Goal: Task Accomplishment & Management: Use online tool/utility

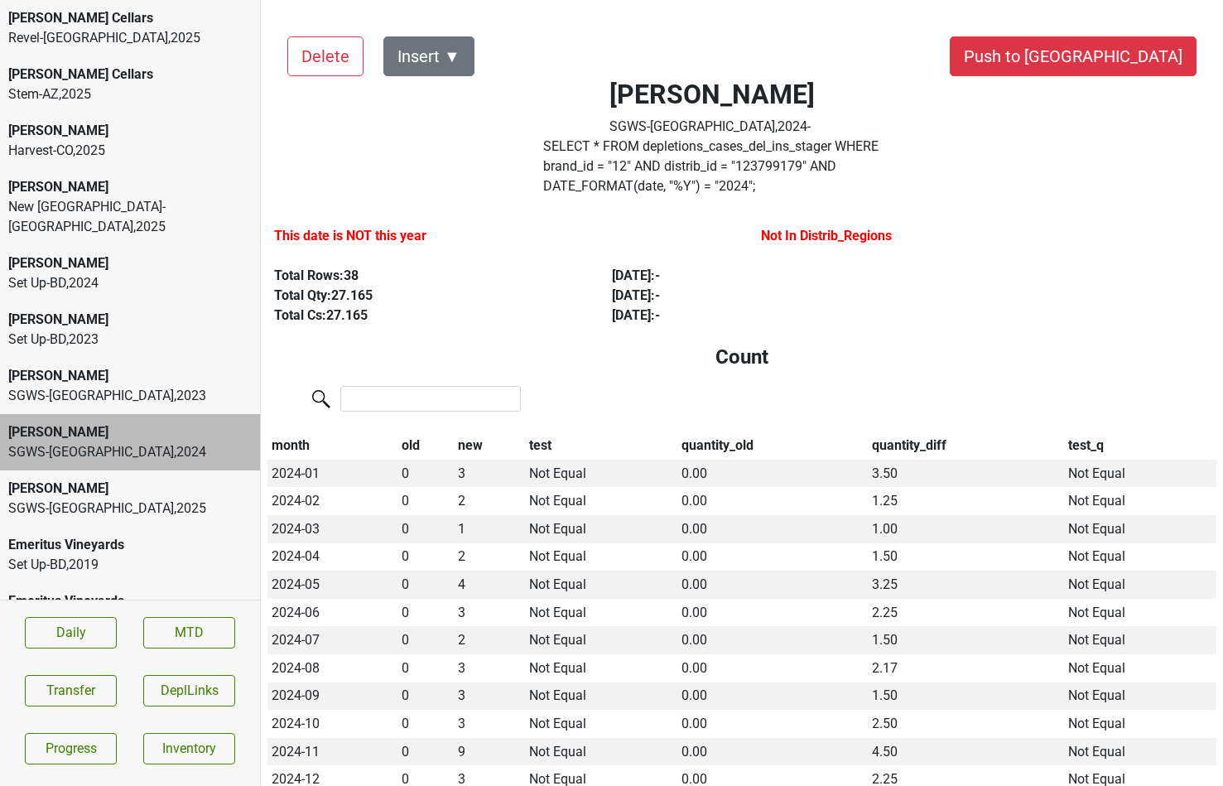
scroll to position [132, 0]
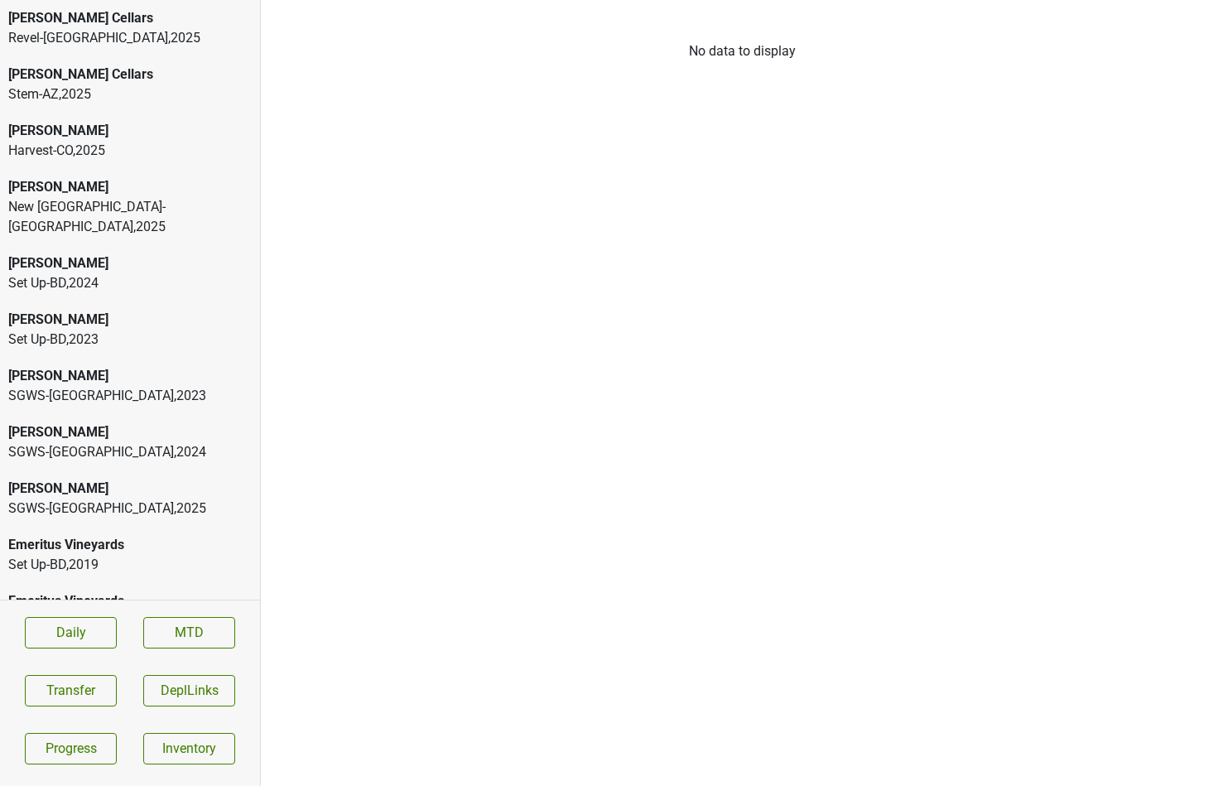
click at [73, 386] on div "SGWS-FL , 2023" at bounding box center [129, 396] width 243 height 20
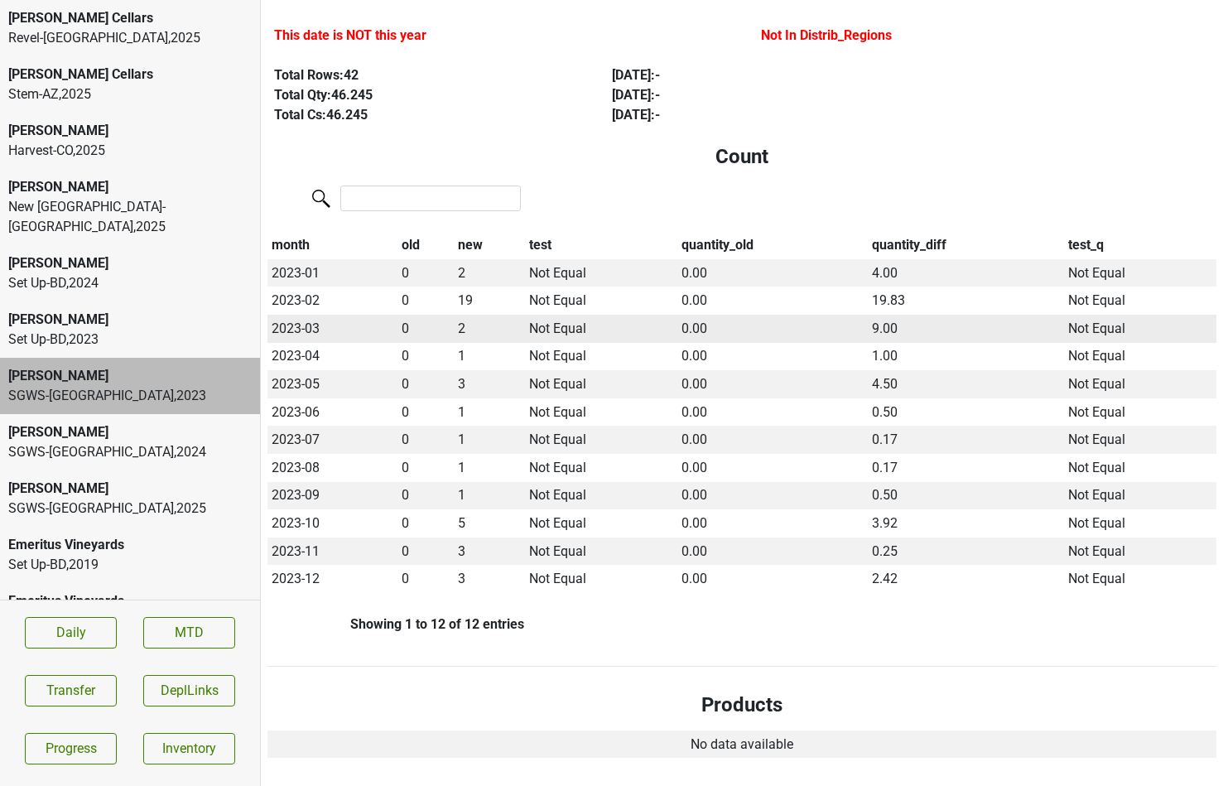
scroll to position [209, 0]
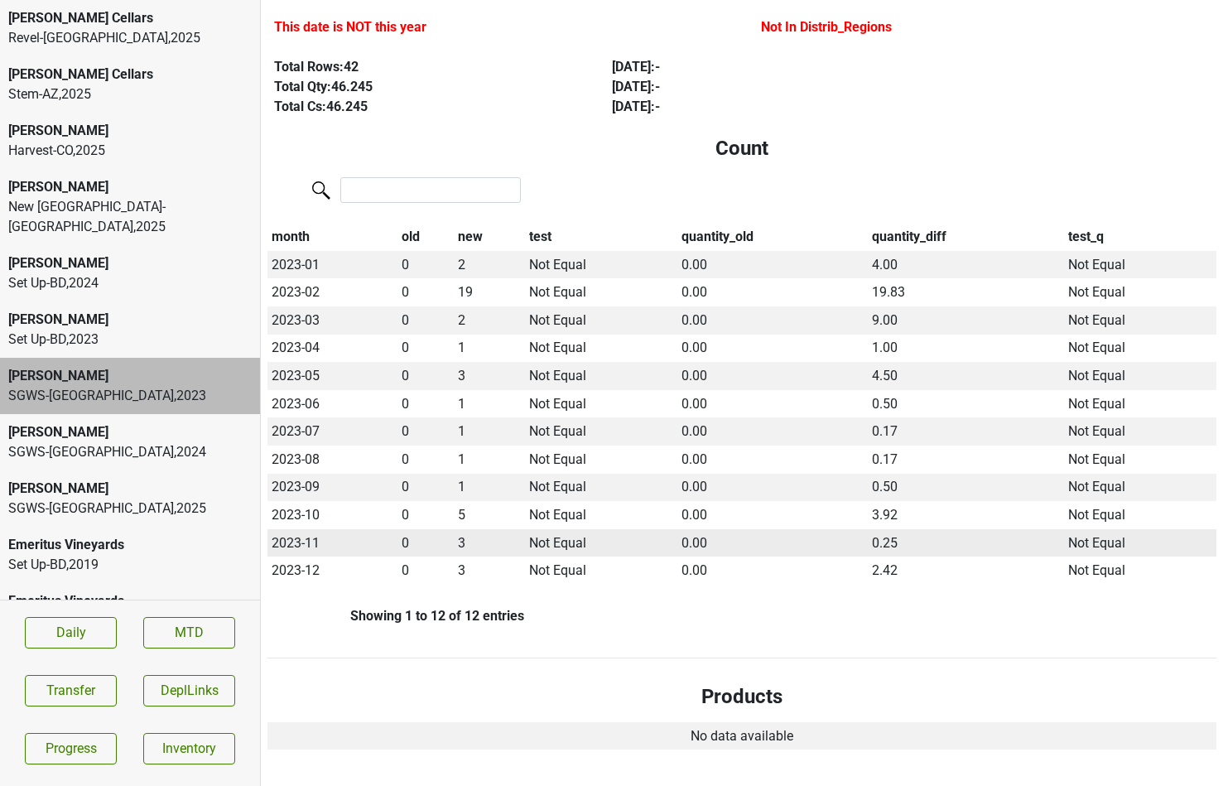
click at [466, 529] on td "3" at bounding box center [489, 543] width 71 height 28
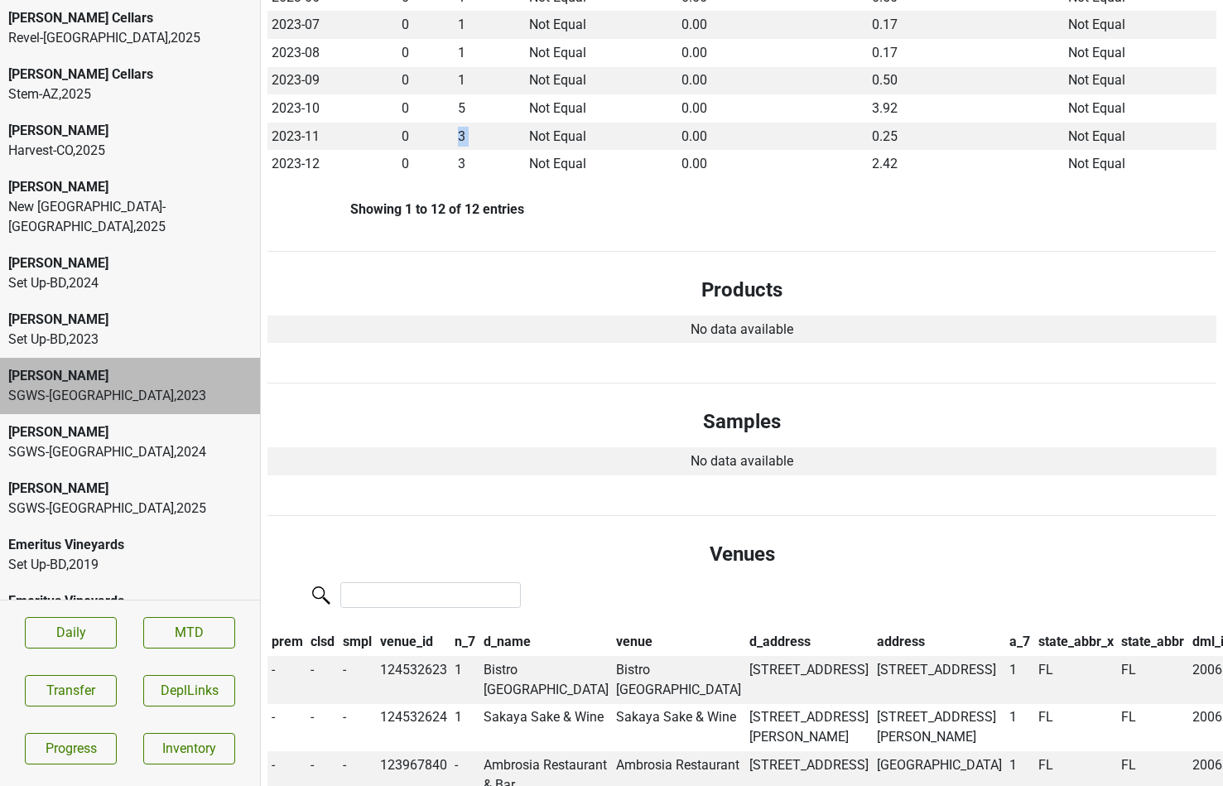
scroll to position [757, 0]
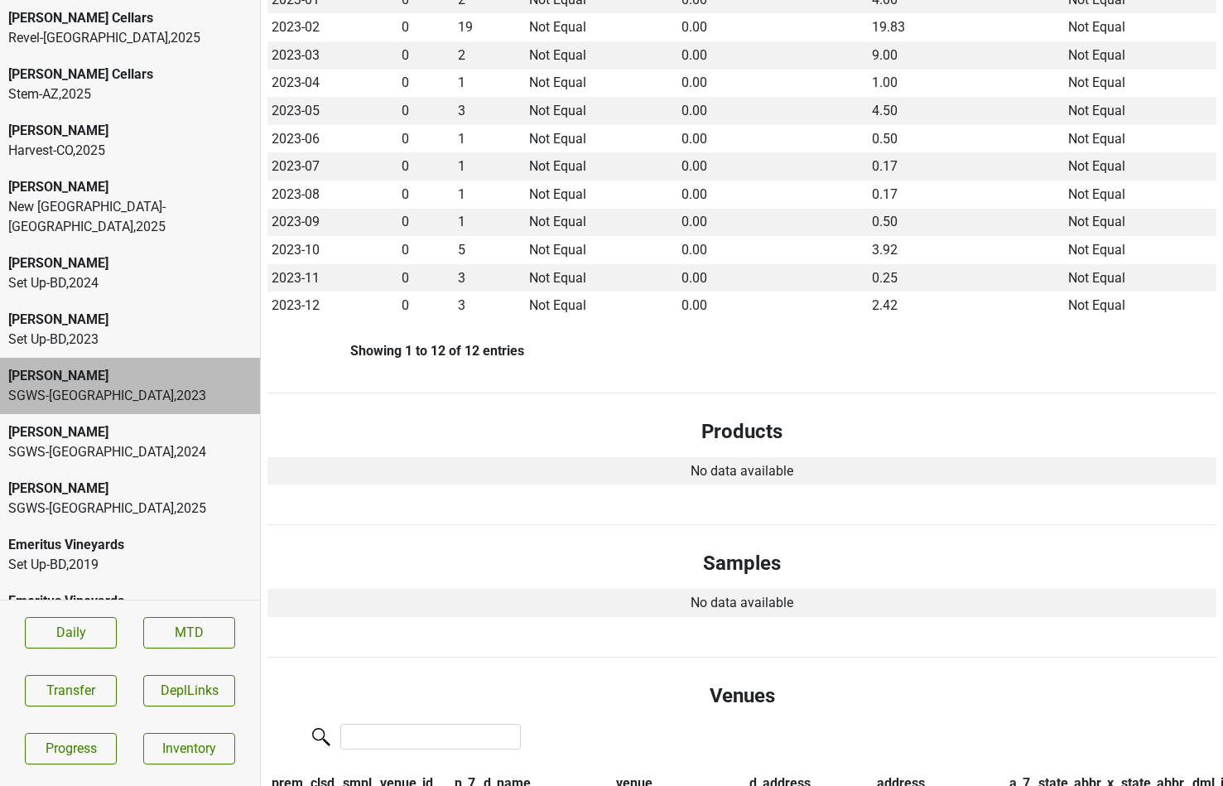
scroll to position [8, 0]
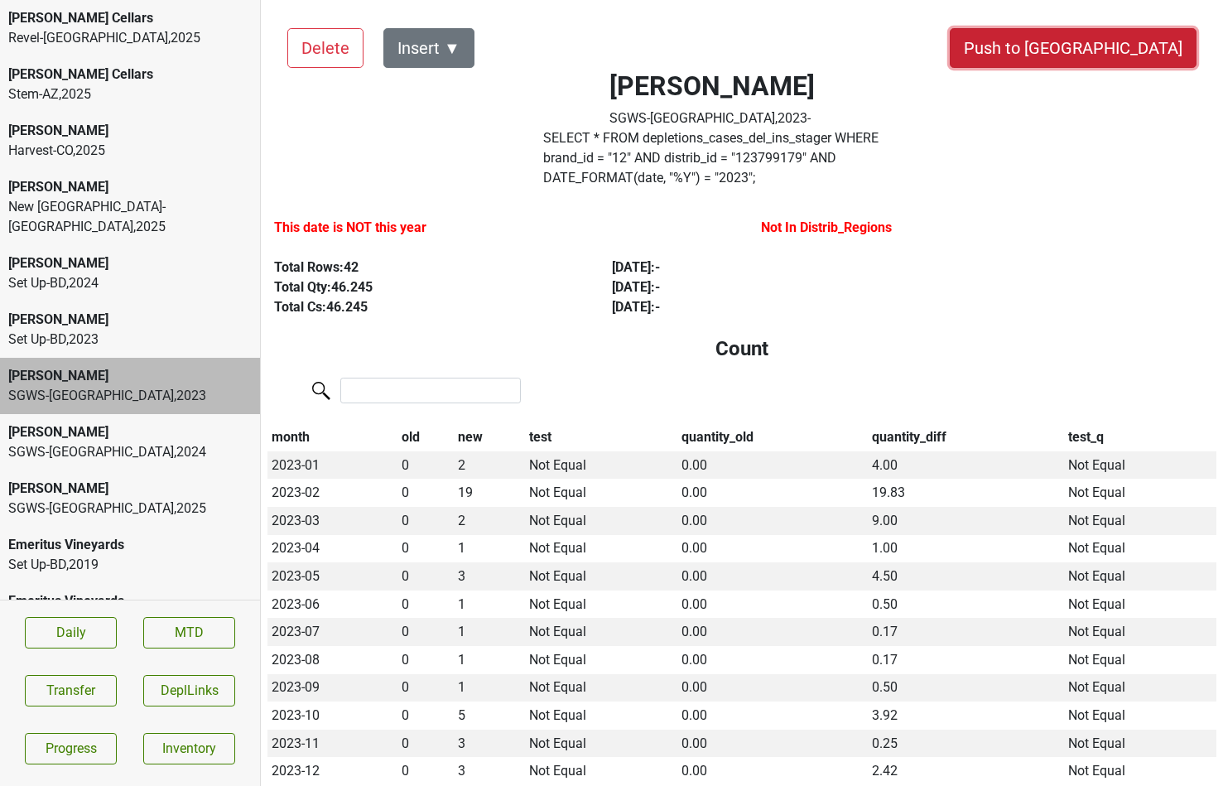
click at [1111, 41] on button "Push to [GEOGRAPHIC_DATA]" at bounding box center [1072, 48] width 247 height 40
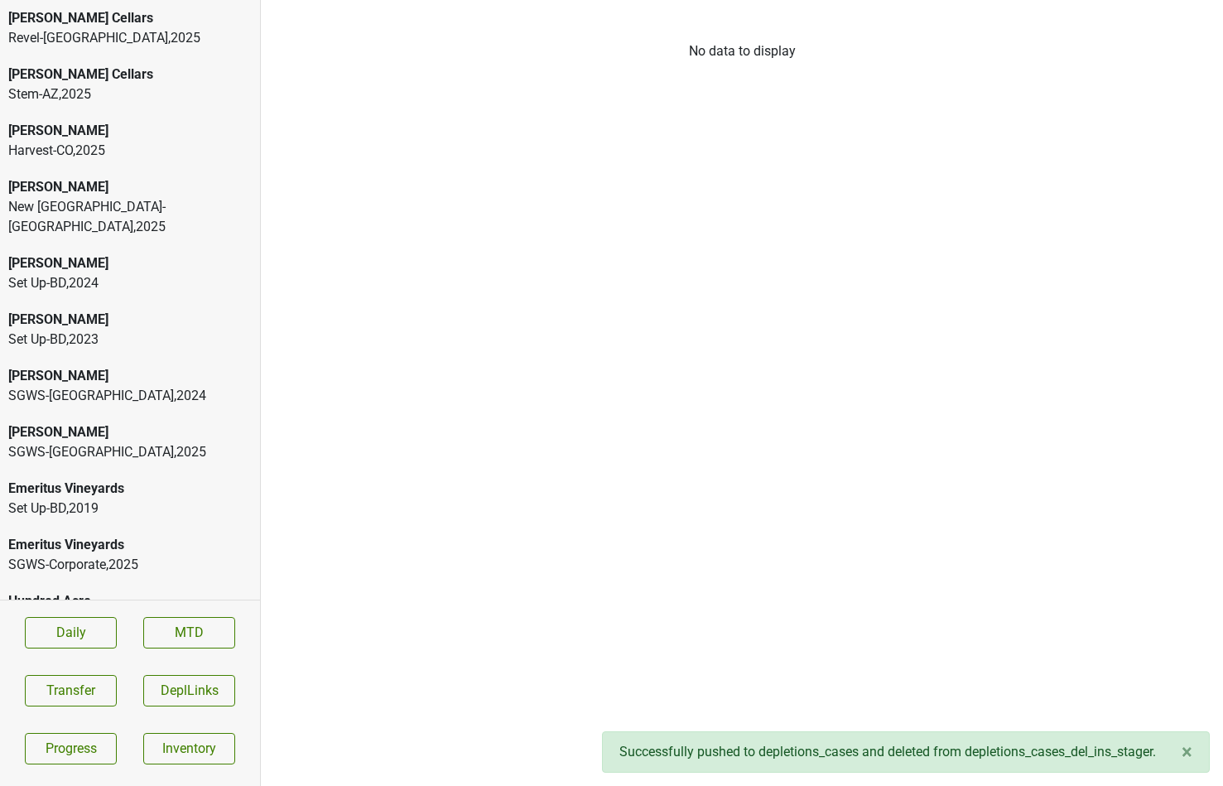
click at [100, 386] on div "SGWS-FL , 2024" at bounding box center [129, 396] width 243 height 20
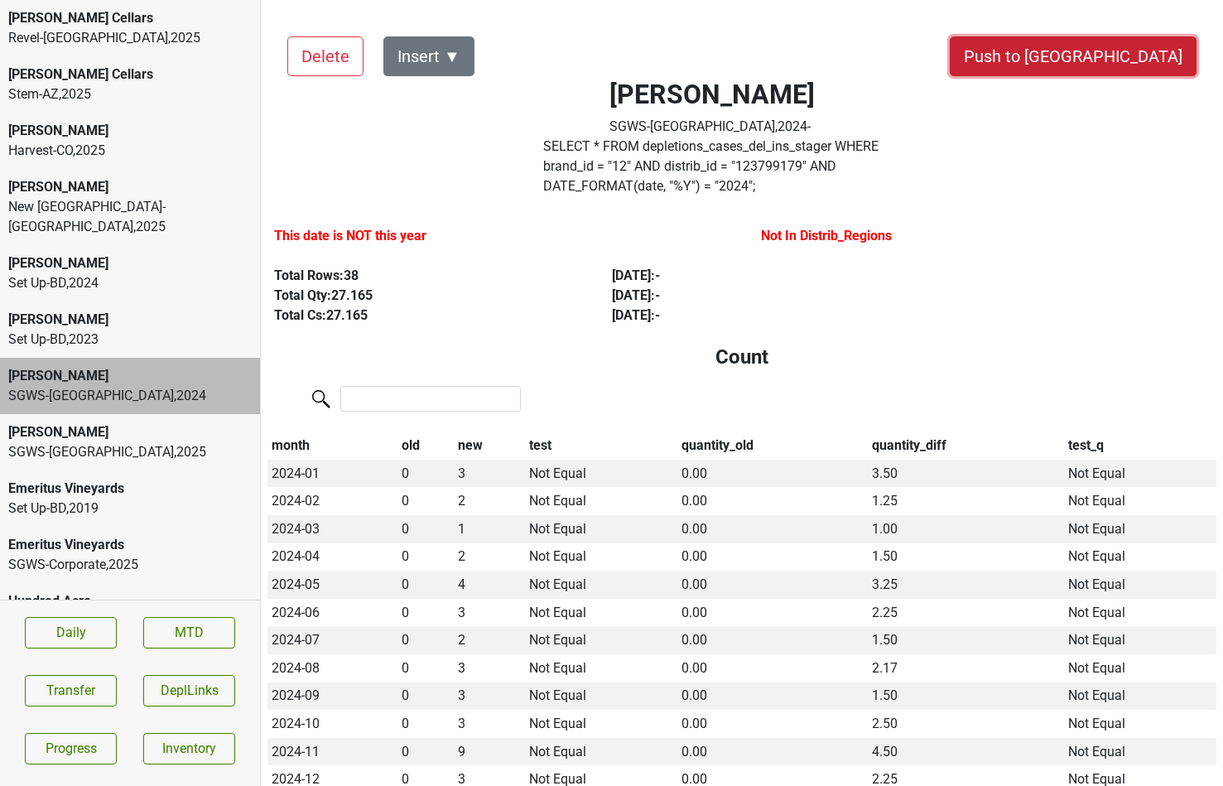
click at [1121, 51] on button "Push to [GEOGRAPHIC_DATA]" at bounding box center [1072, 56] width 247 height 40
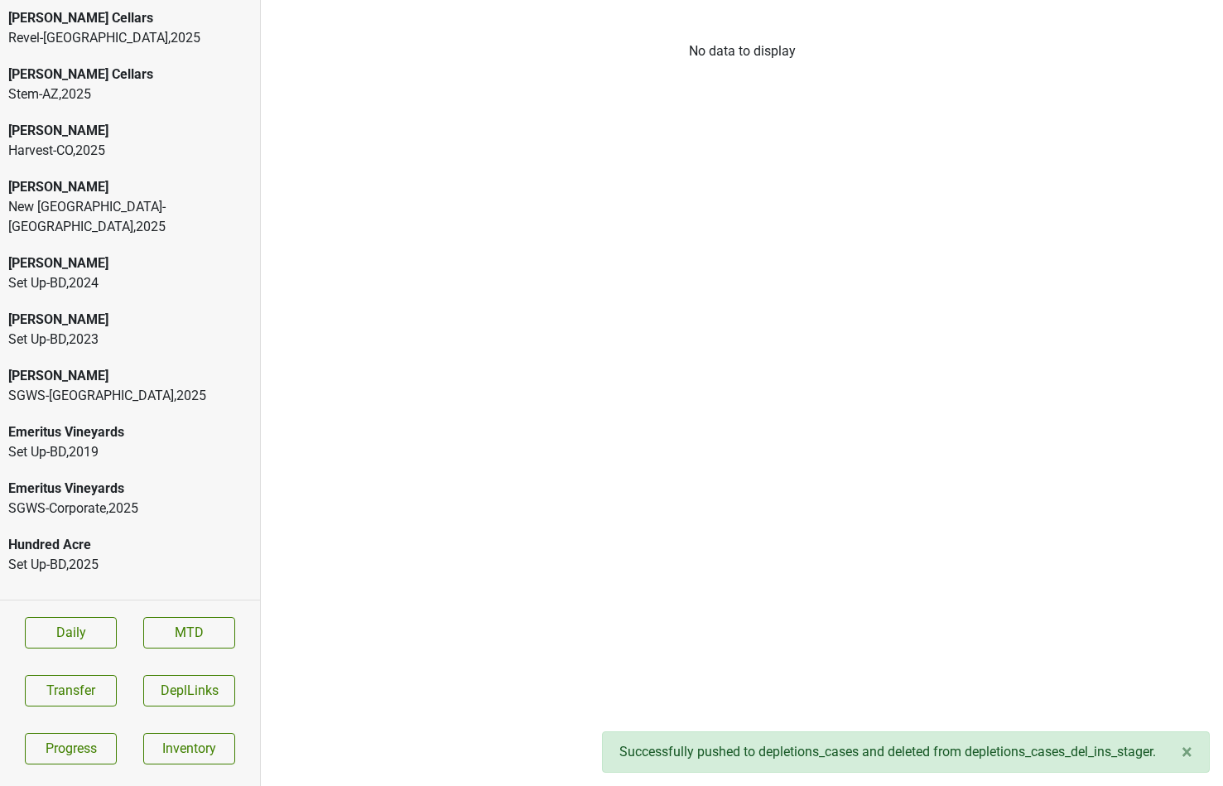
click at [113, 386] on div "SGWS-FL , 2025" at bounding box center [129, 396] width 243 height 20
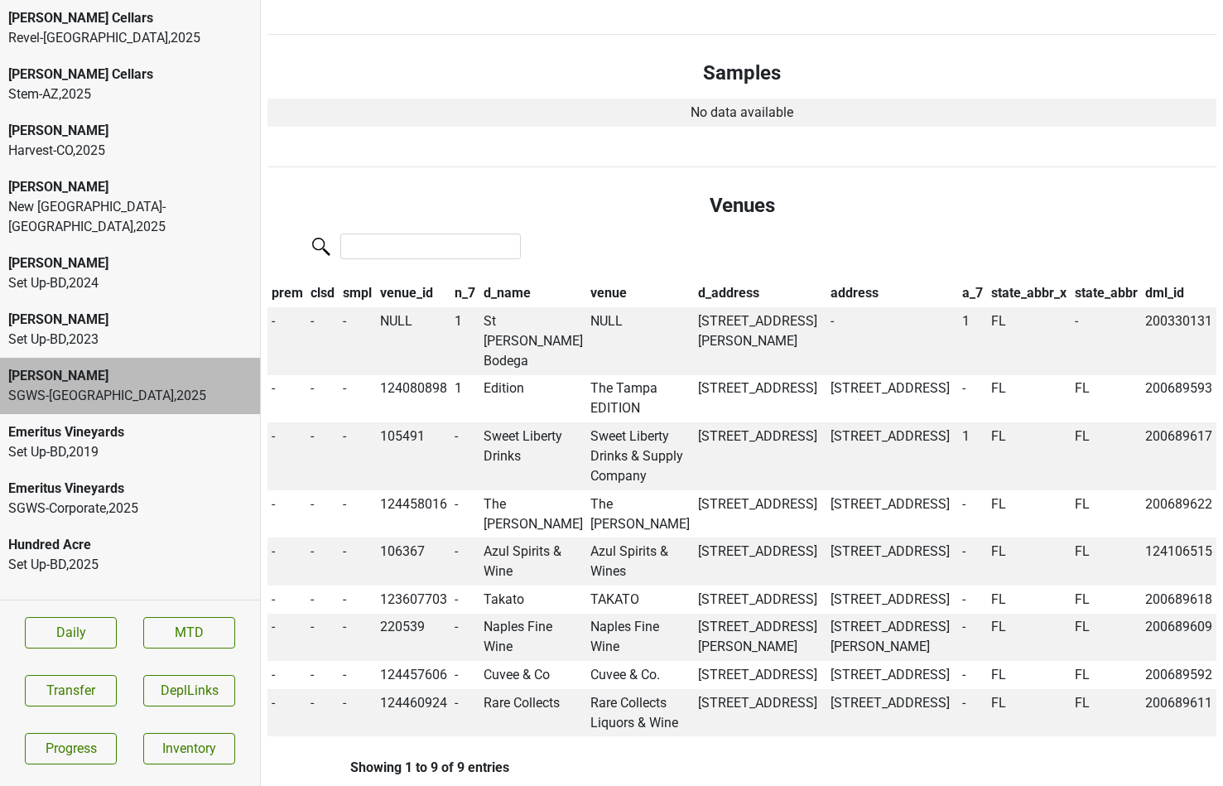
scroll to position [1050, 0]
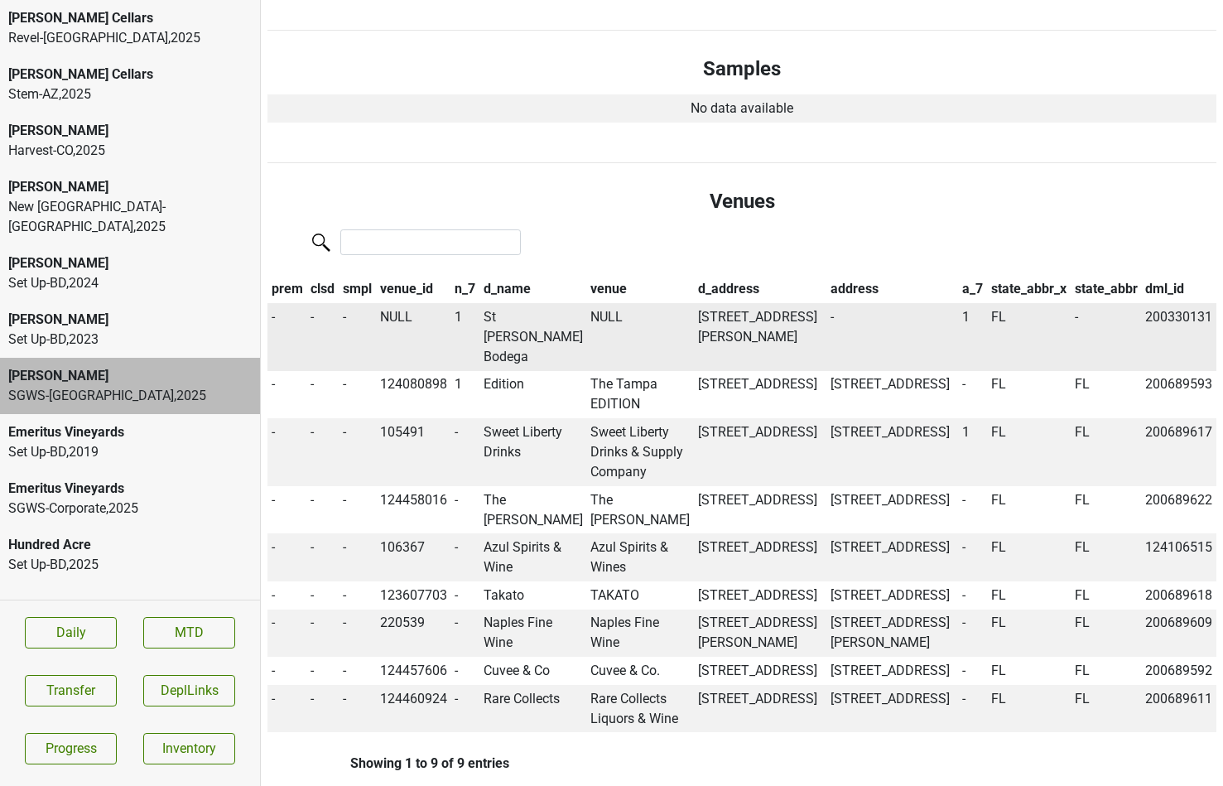
click at [507, 320] on td "St Andrews Bodega" at bounding box center [533, 337] width 108 height 68
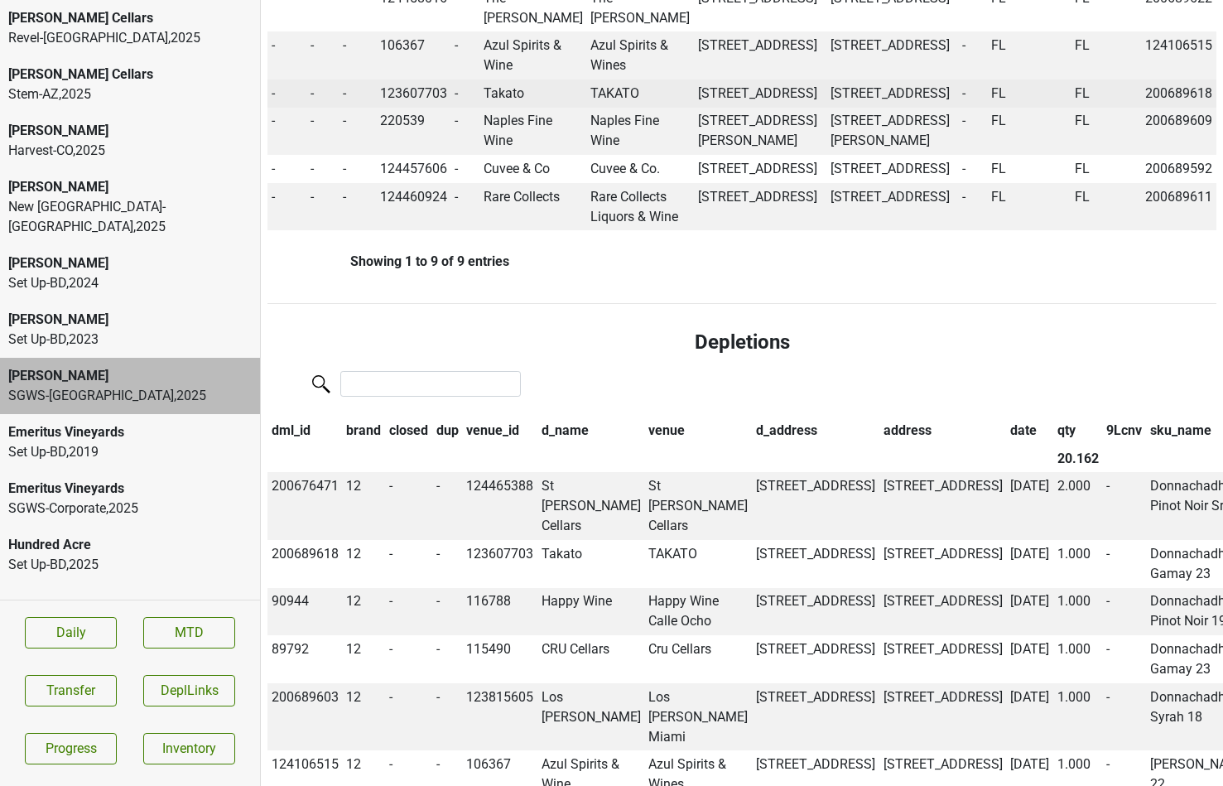
scroll to position [1659, 0]
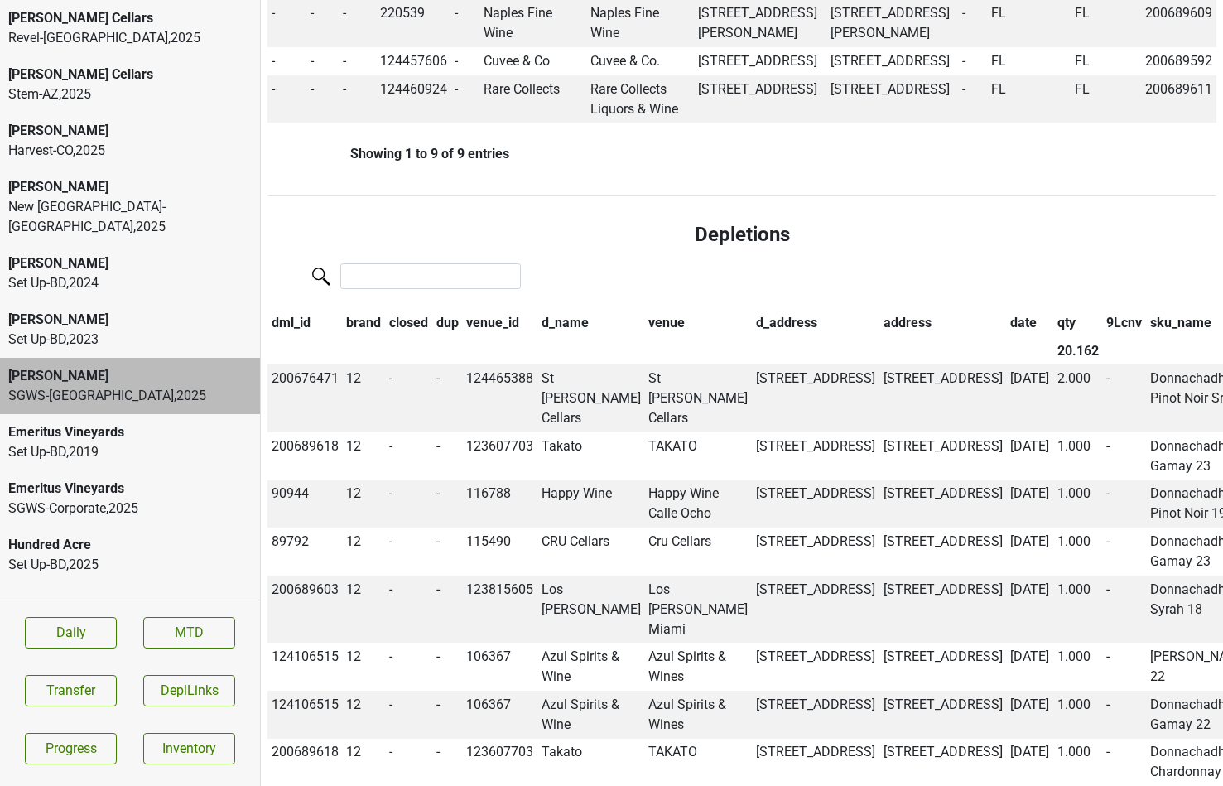
click at [1006, 337] on th "date" at bounding box center [1029, 323] width 47 height 28
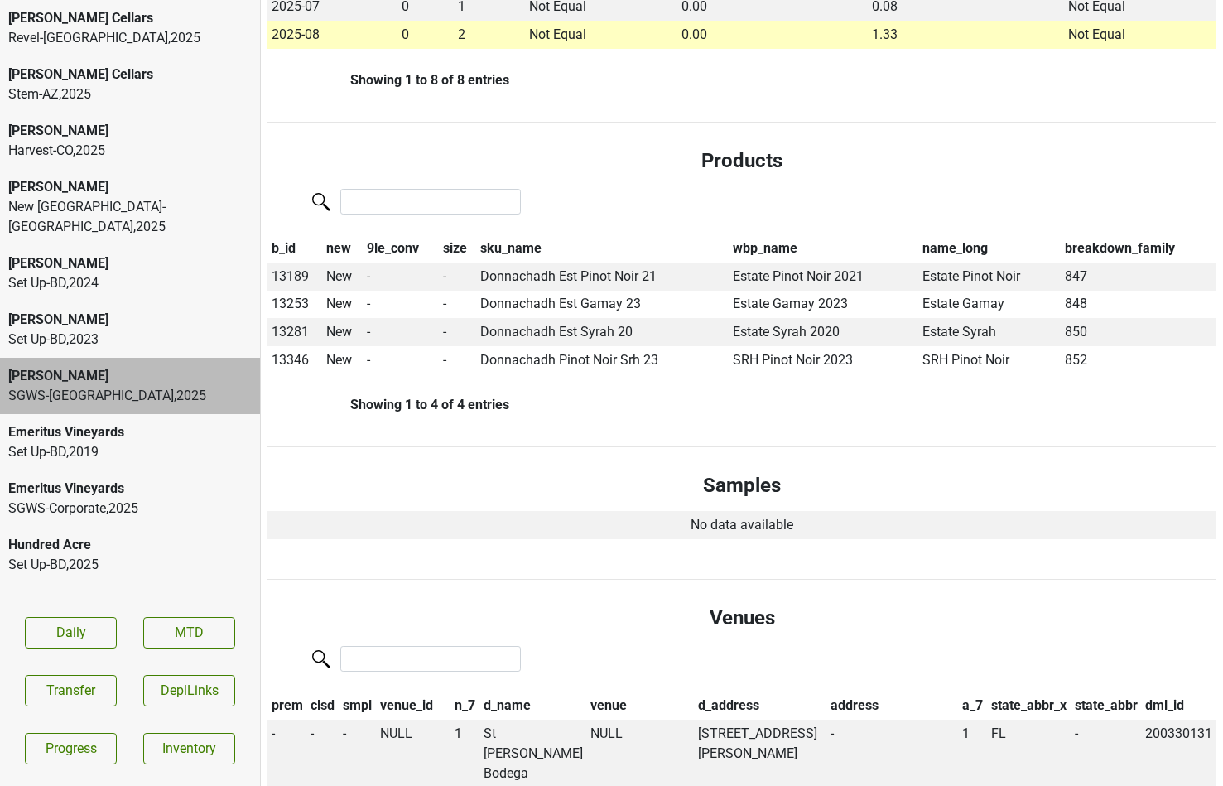
scroll to position [731, 0]
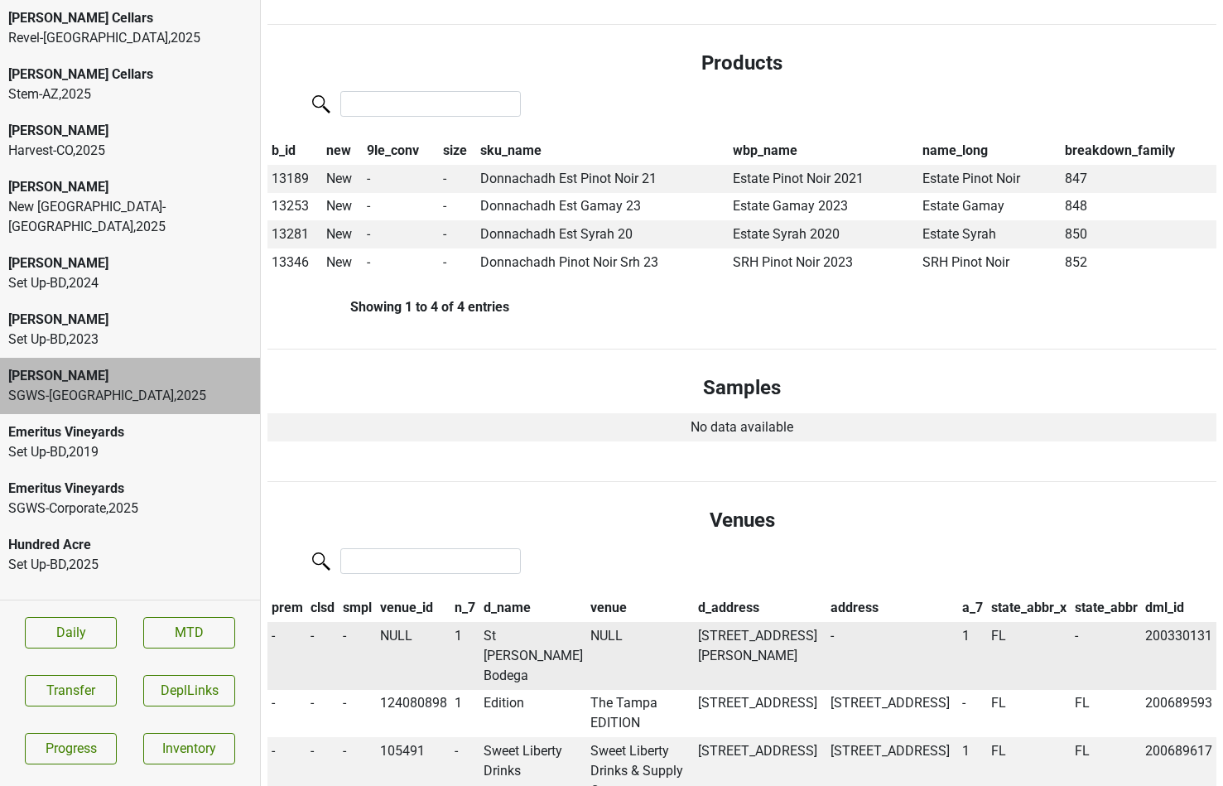
click at [502, 638] on td "St Andrews Bodega" at bounding box center [533, 656] width 108 height 68
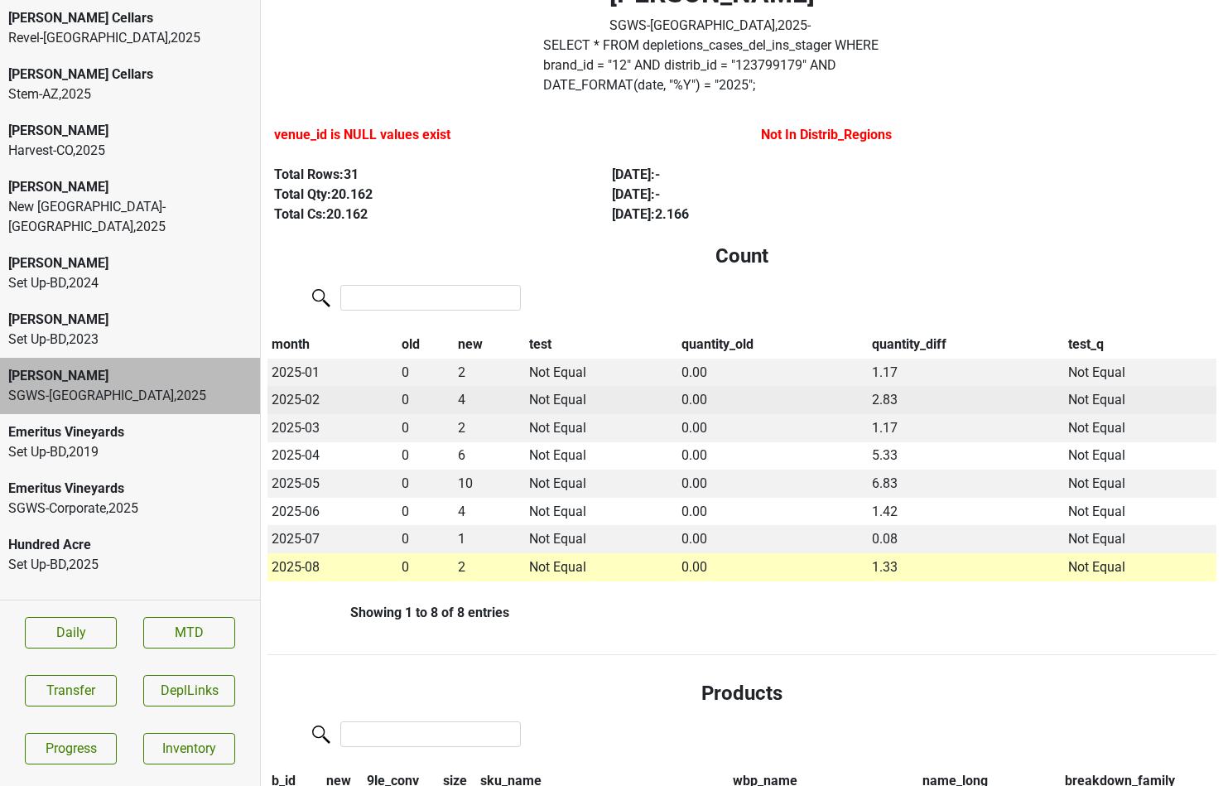
scroll to position [0, 0]
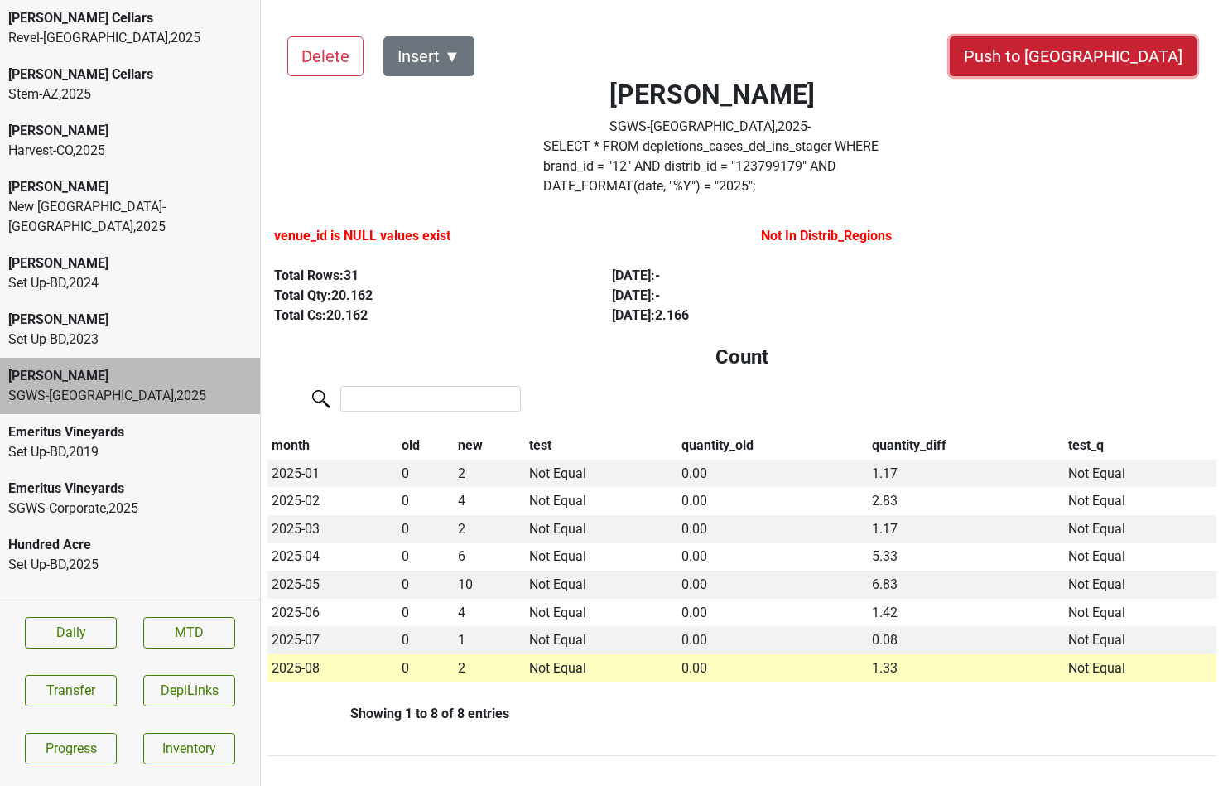
click at [1122, 55] on button "Push to [GEOGRAPHIC_DATA]" at bounding box center [1072, 56] width 247 height 40
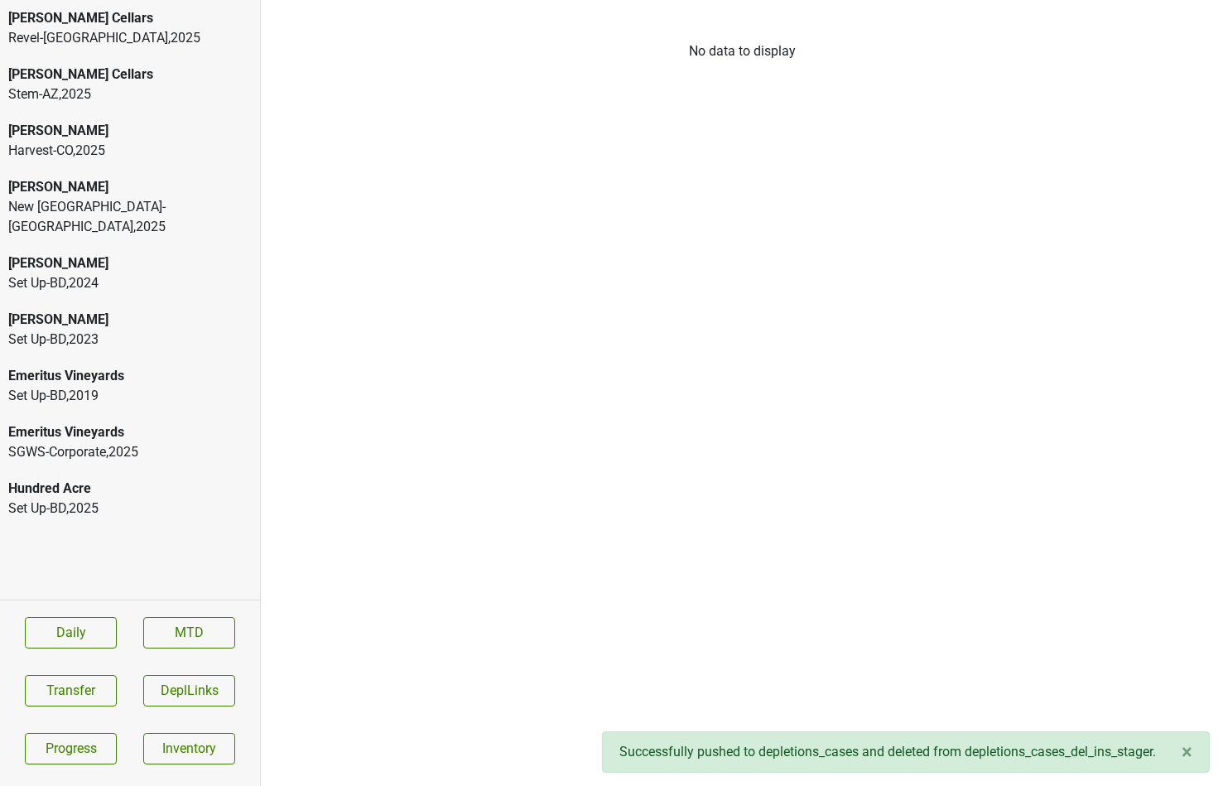
click at [87, 146] on div "Harvest-CO , 2025" at bounding box center [129, 151] width 243 height 20
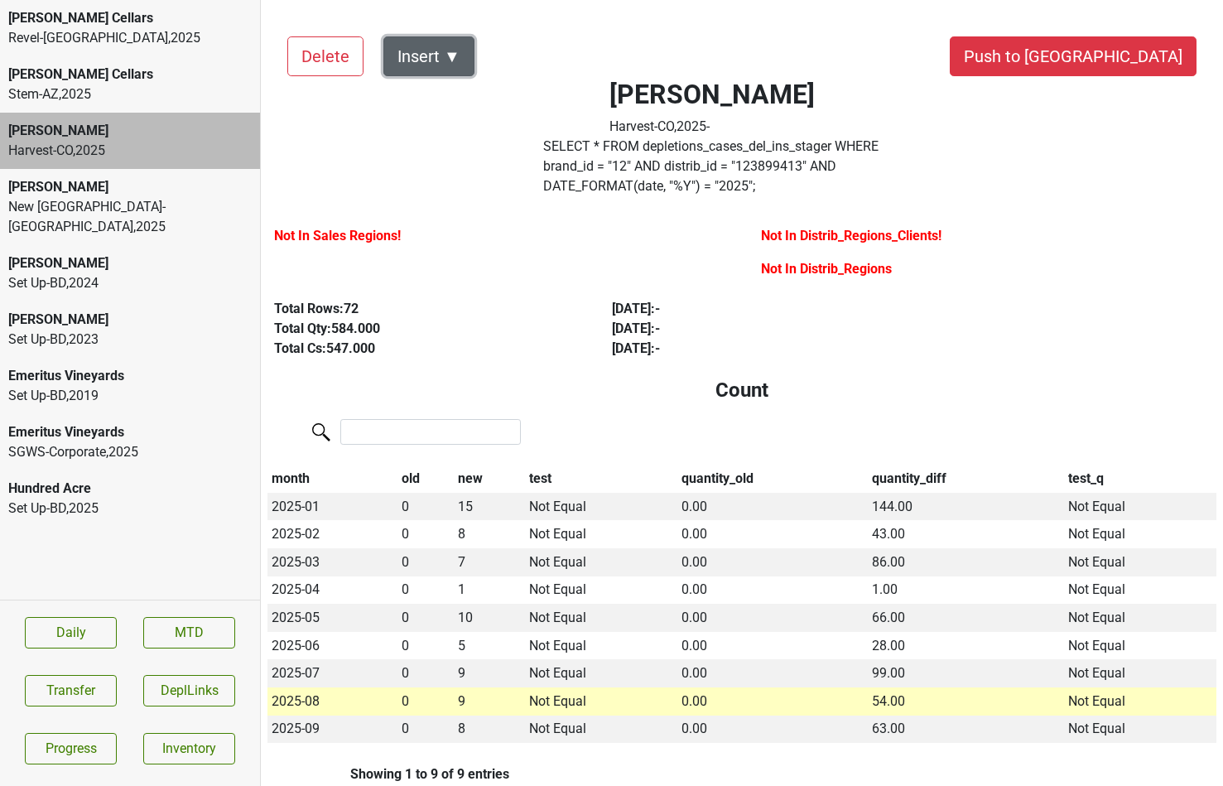
click at [457, 55] on button "Insert ▼" at bounding box center [428, 56] width 91 height 40
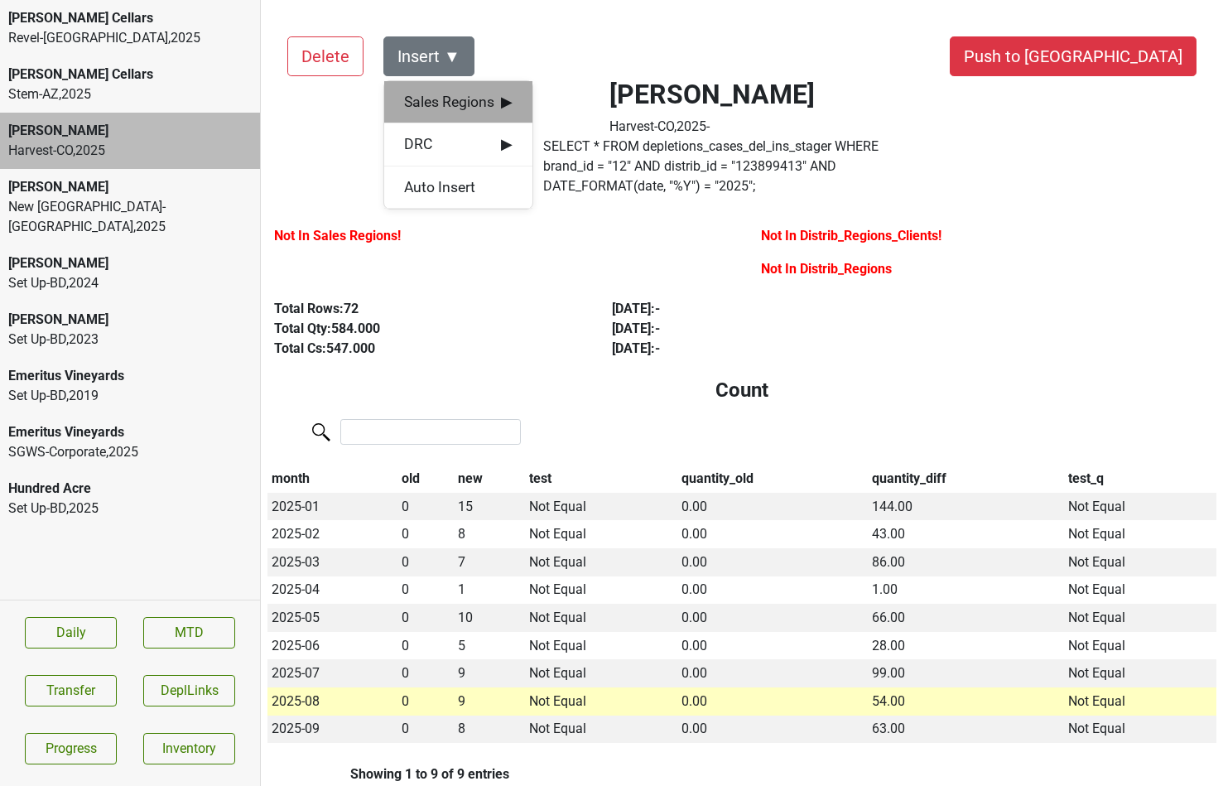
click at [457, 91] on span "Sales Regions ▶" at bounding box center [458, 102] width 108 height 22
click at [565, 100] on div "Vilma Mazaite" at bounding box center [608, 103] width 151 height 42
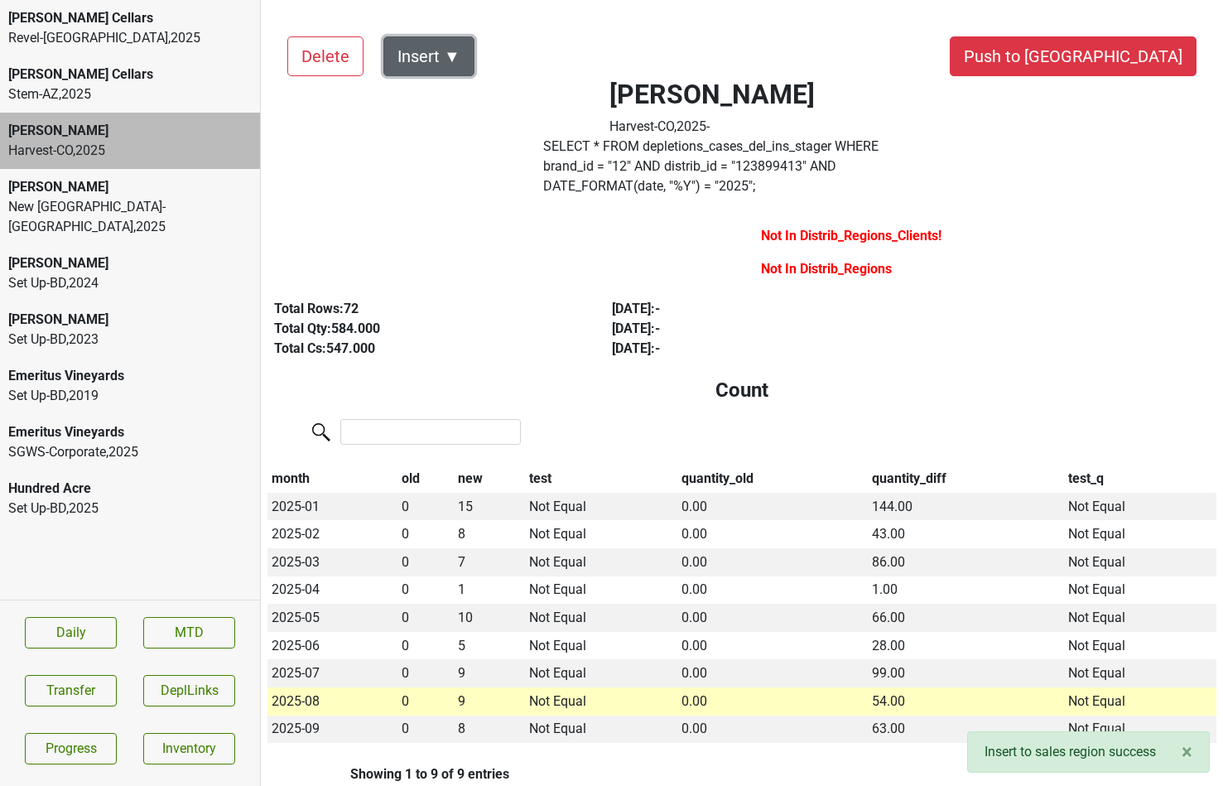
click at [459, 67] on button "Insert ▼" at bounding box center [428, 56] width 91 height 40
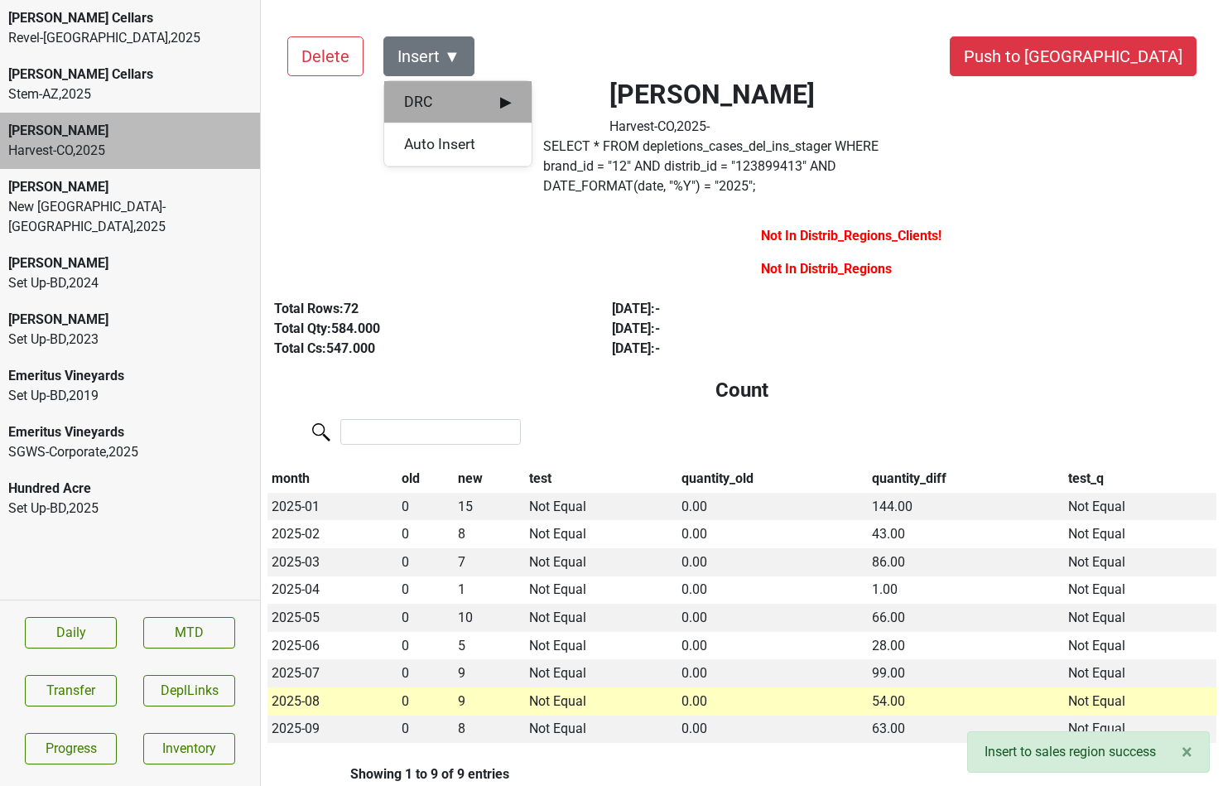
click at [466, 102] on span "DRC ▶" at bounding box center [458, 102] width 108 height 22
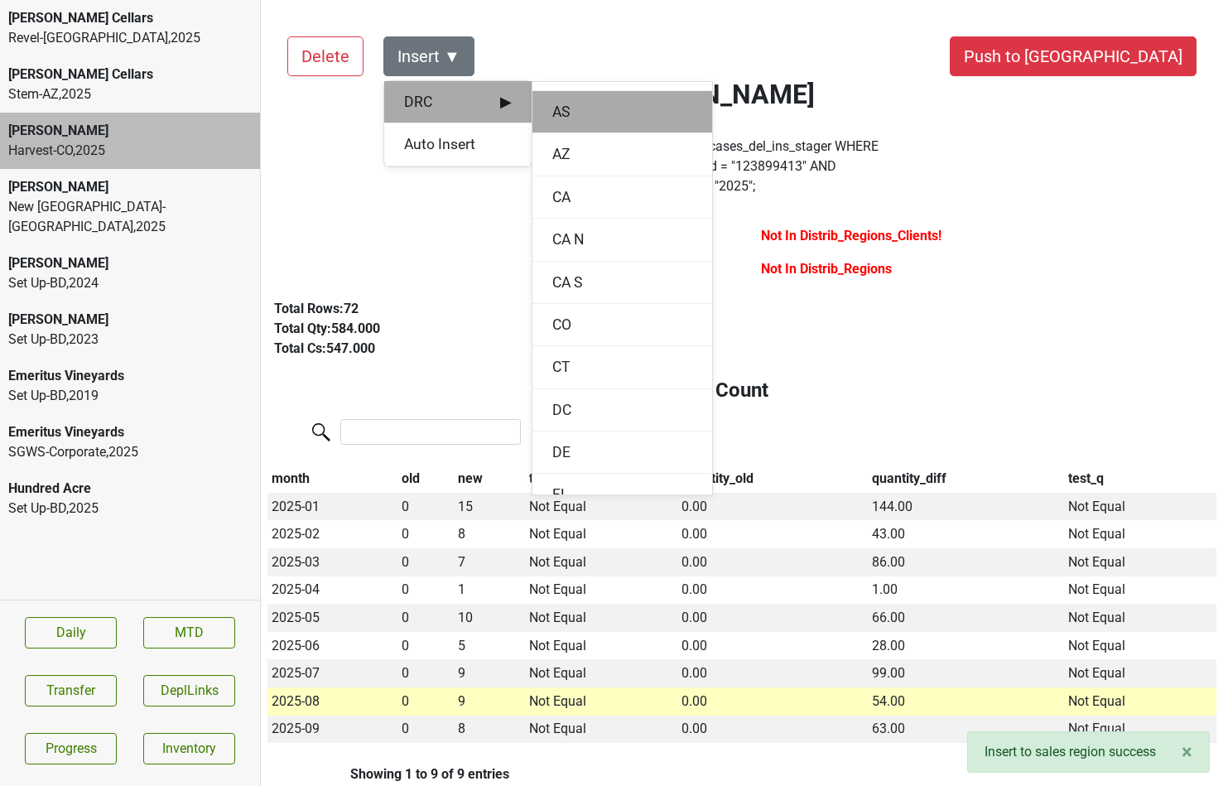
scroll to position [124, 0]
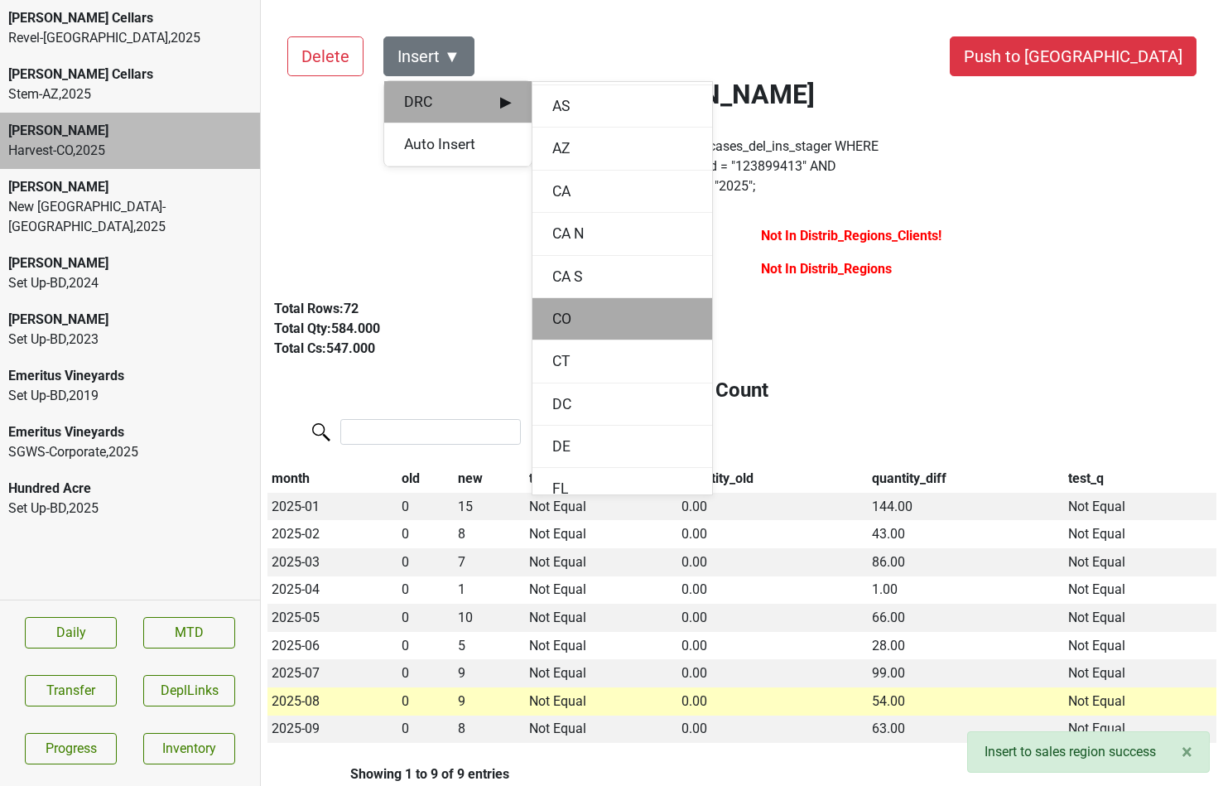
click at [582, 319] on div "CO" at bounding box center [622, 319] width 180 height 42
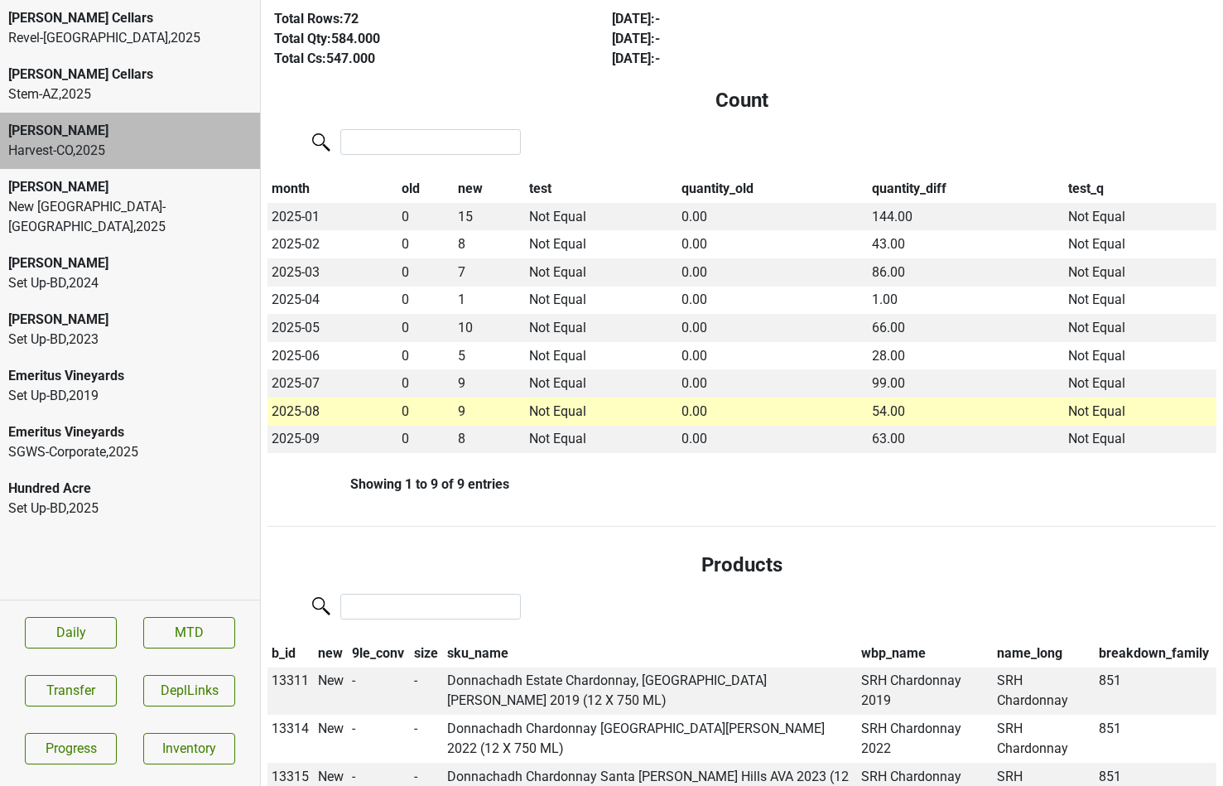
scroll to position [0, 0]
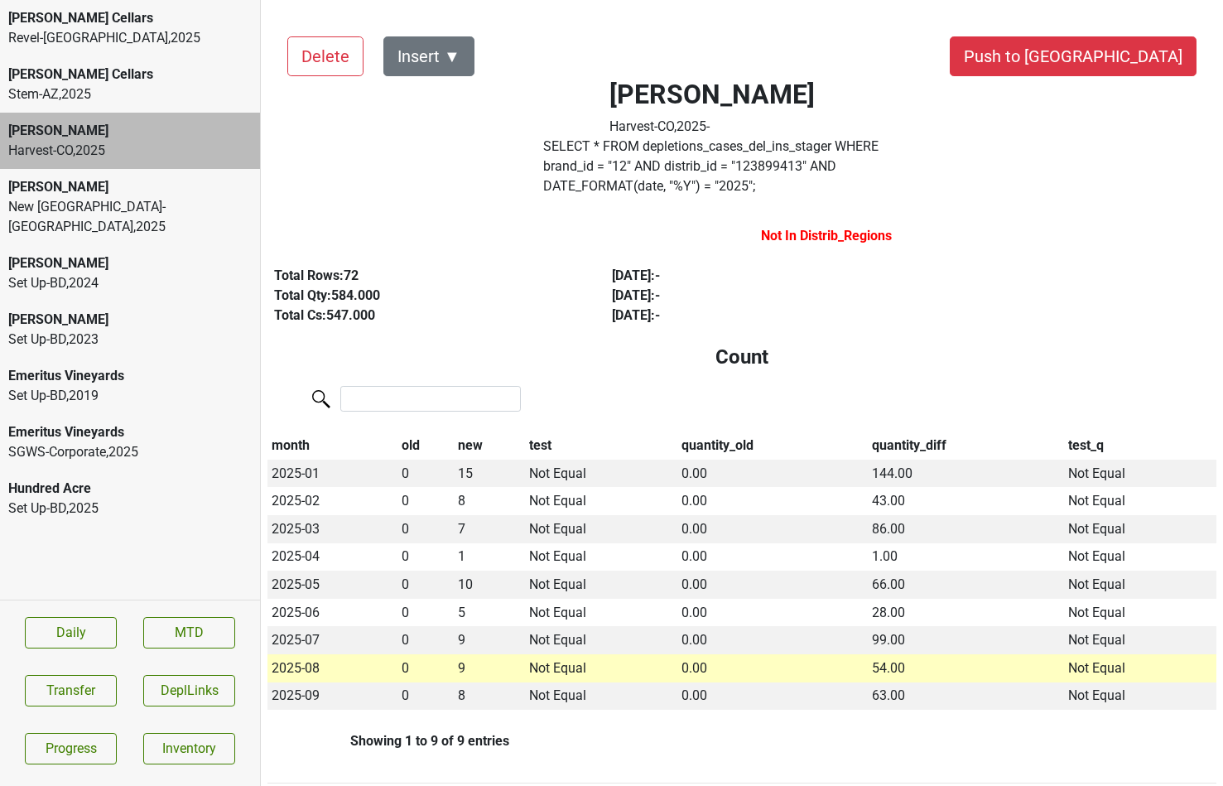
click at [583, 128] on div "Donnachadh Harvest-CO , 2025 -" at bounding box center [711, 108] width 435 height 58
click at [583, 144] on label "SELECT * FROM depletions_cases_del_ins_stager WHERE brand_id = " 12 " AND distr…" at bounding box center [712, 167] width 339 height 60
click at [97, 690] on button "Transfer" at bounding box center [71, 690] width 92 height 31
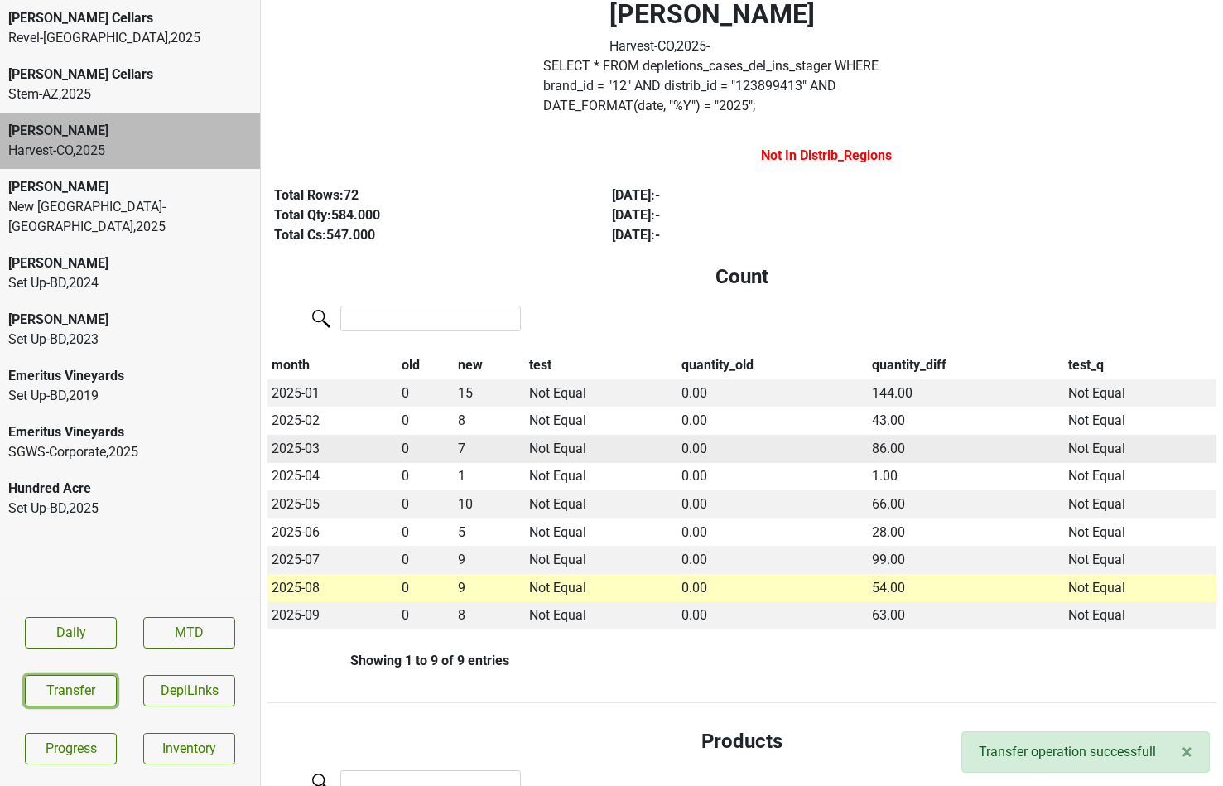
scroll to position [83, 0]
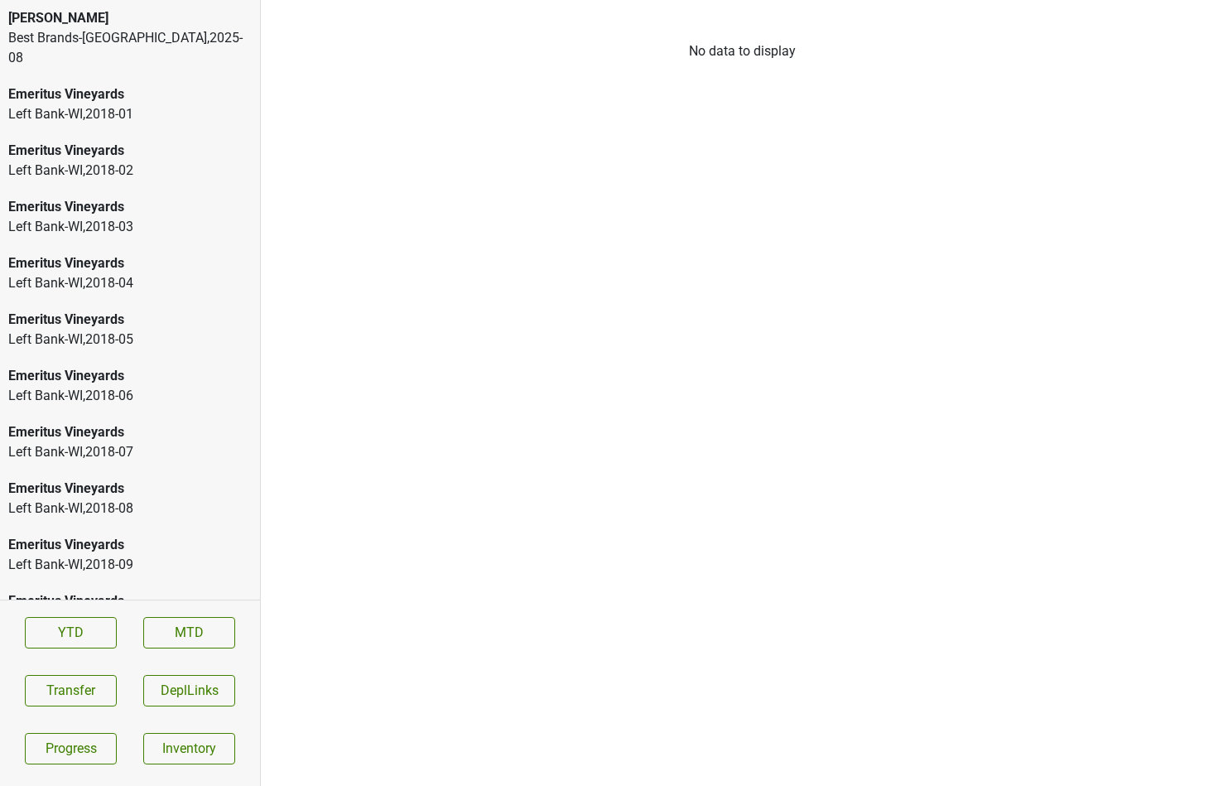
click at [124, 54] on div "Colgin Best Brands-TN , 2025 - 08" at bounding box center [130, 38] width 260 height 76
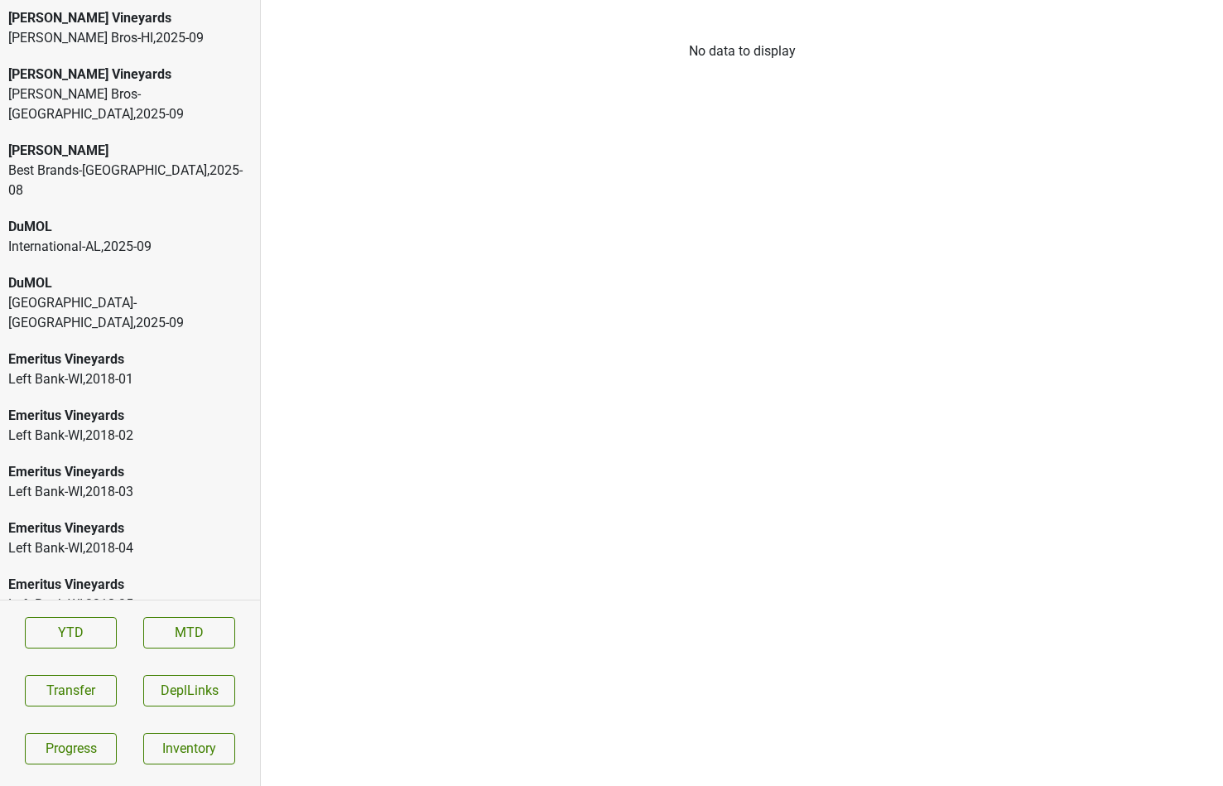
click at [151, 46] on div "[PERSON_NAME] Bros-HI , 2025 - 09" at bounding box center [129, 38] width 243 height 20
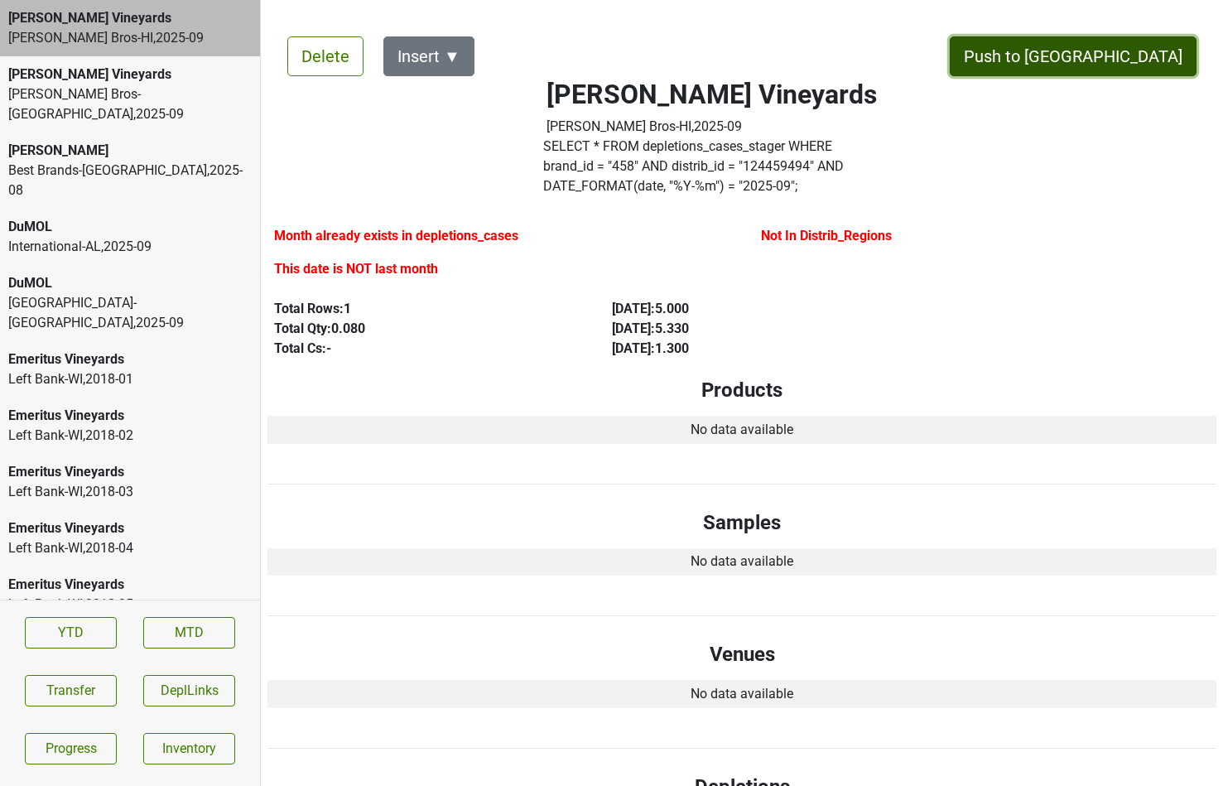
click at [1138, 46] on button "Push to [GEOGRAPHIC_DATA]" at bounding box center [1072, 56] width 247 height 40
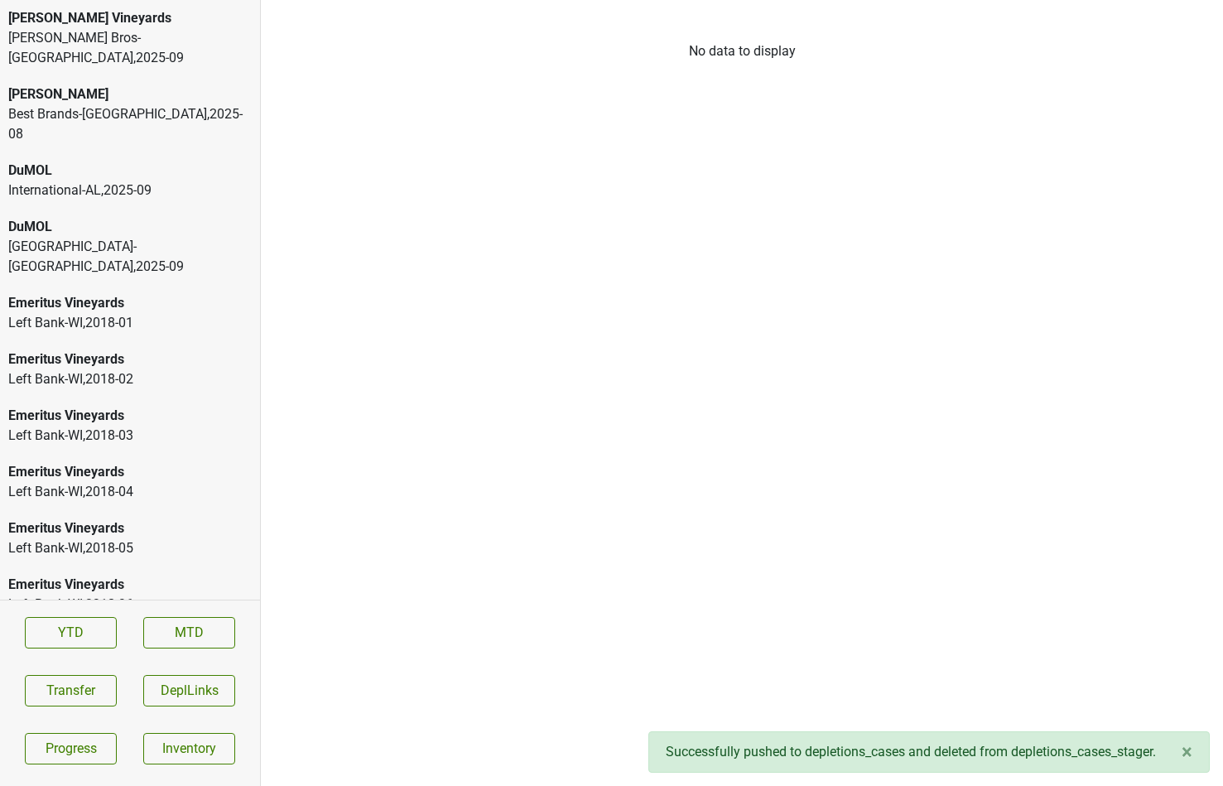
click at [103, 35] on div "[PERSON_NAME] Bros-[GEOGRAPHIC_DATA] , 2025 - 09" at bounding box center [129, 48] width 243 height 40
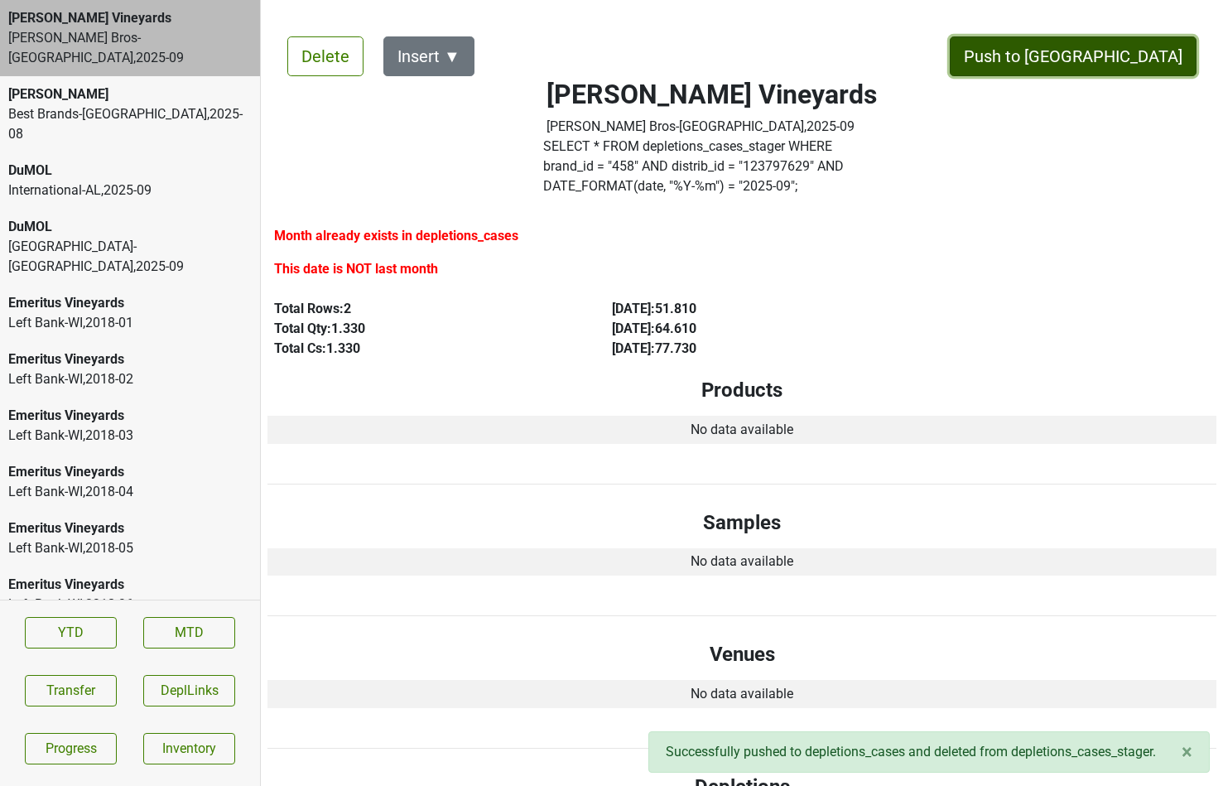
click at [1155, 61] on button "Push to [GEOGRAPHIC_DATA]" at bounding box center [1072, 56] width 247 height 40
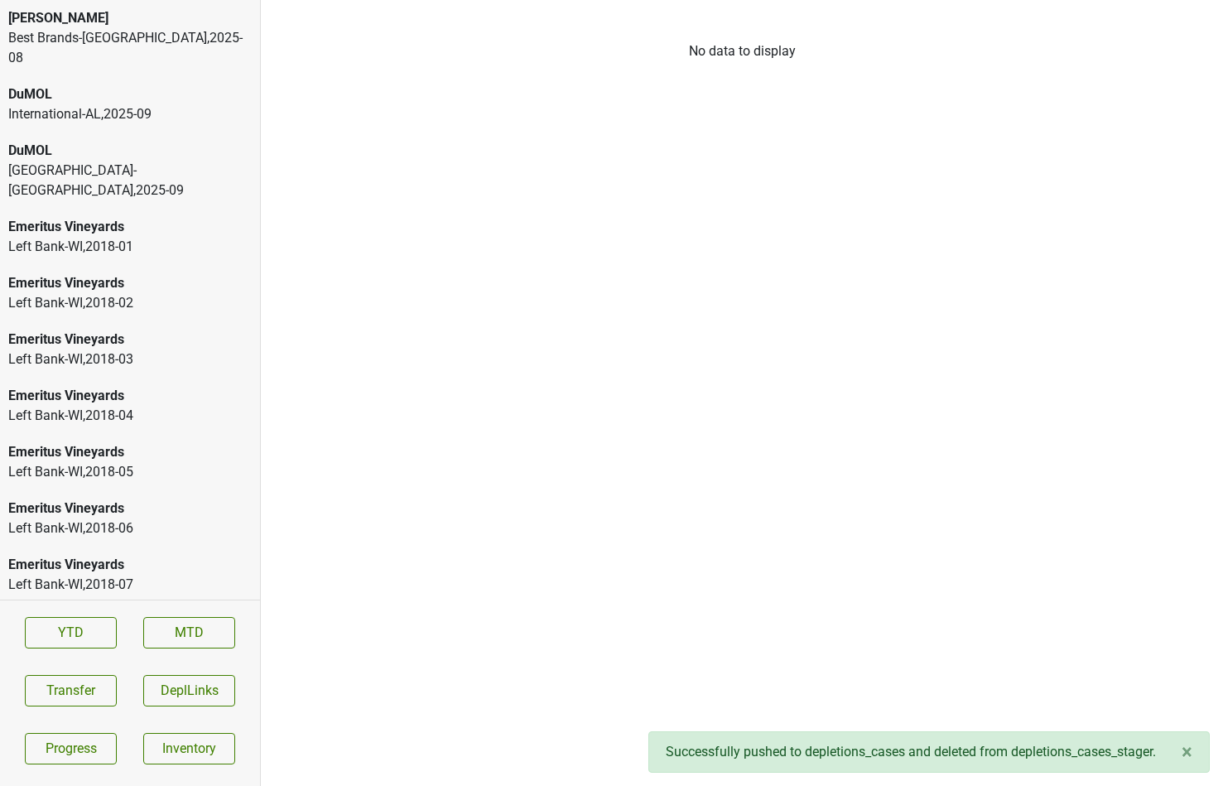
click at [184, 84] on div "DuMOL" at bounding box center [129, 94] width 243 height 20
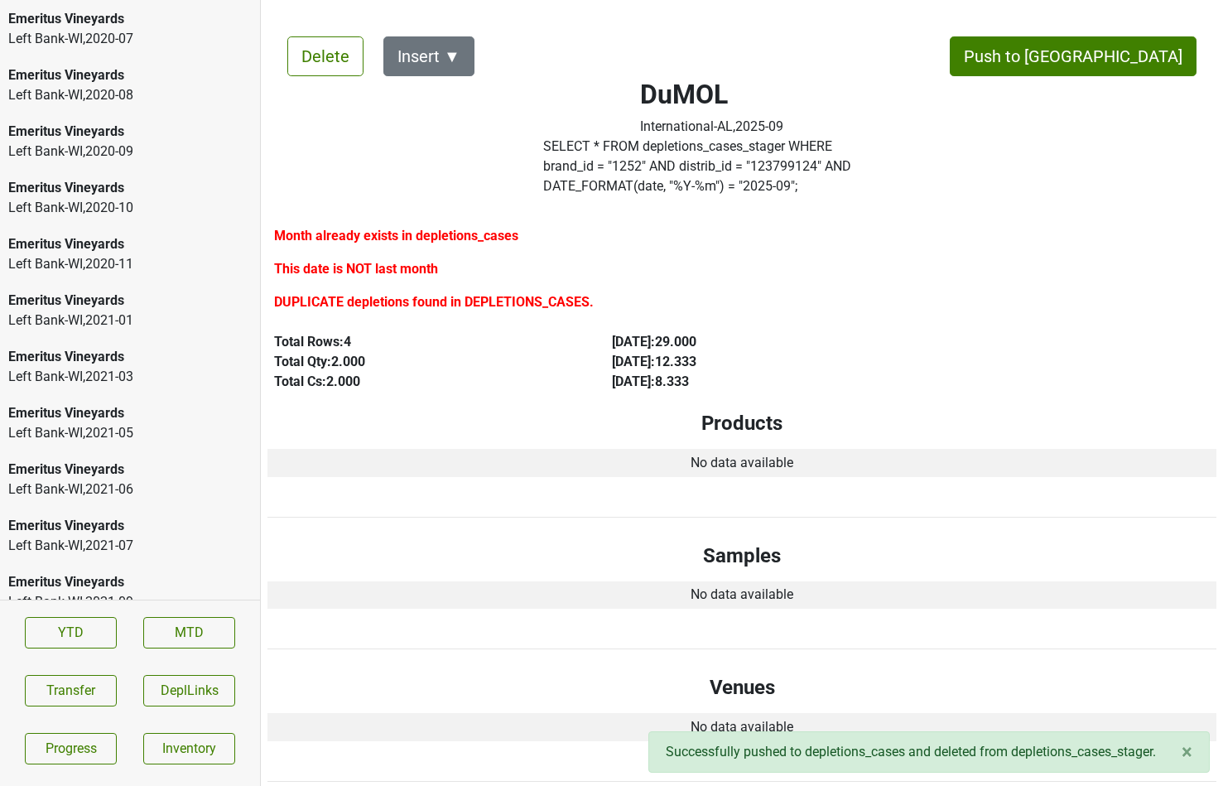
scroll to position [3453, 0]
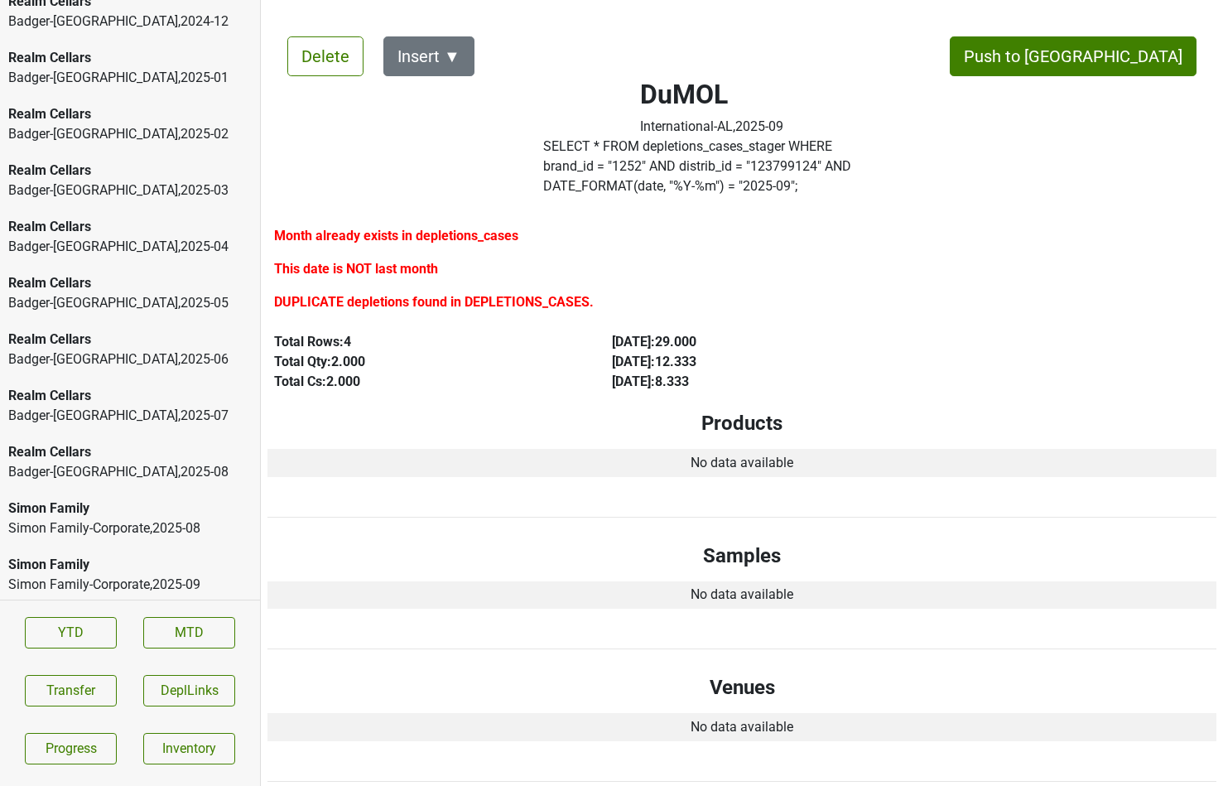
click at [118, 631] on div "SGWS-NM , 2025 - 08" at bounding box center [129, 641] width 243 height 20
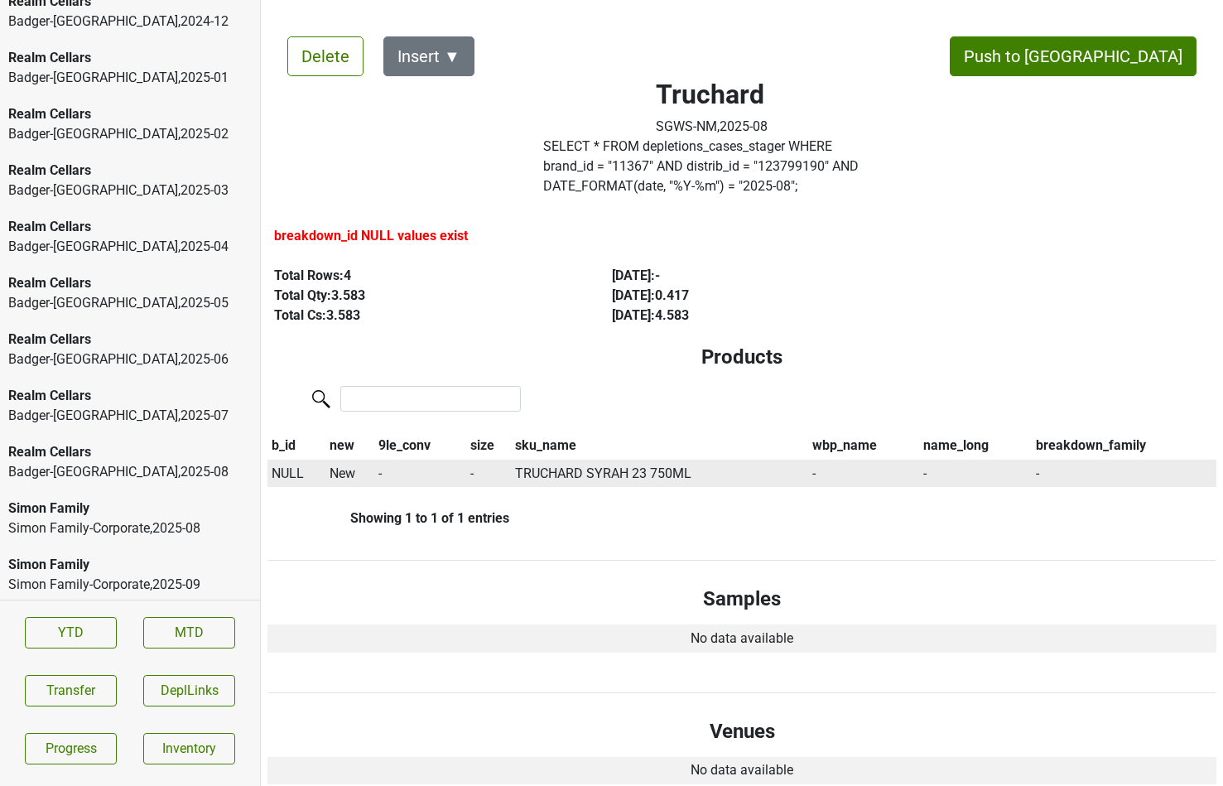
click at [277, 465] on span "NULL" at bounding box center [287, 473] width 32 height 16
type input "23 syra"
click at [305, 526] on div "* 23 Syrah 750ml" at bounding box center [345, 547] width 150 height 42
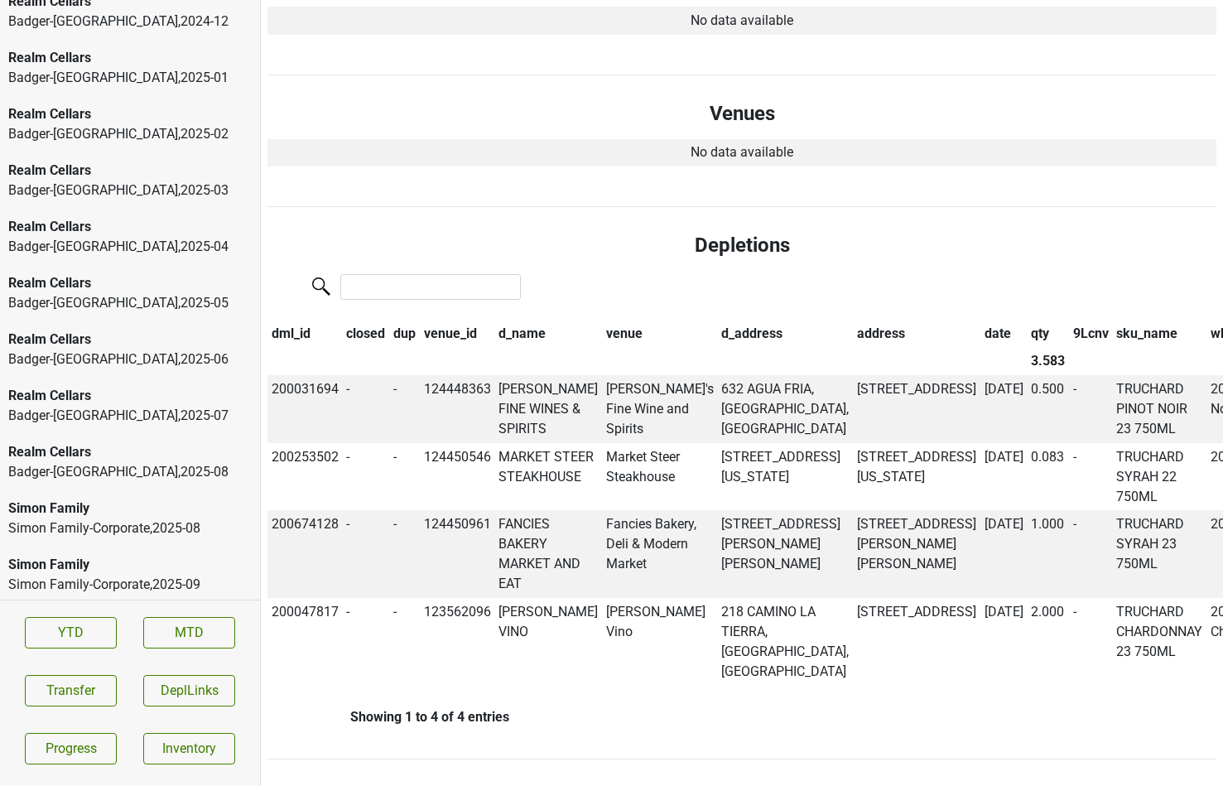
scroll to position [0, 0]
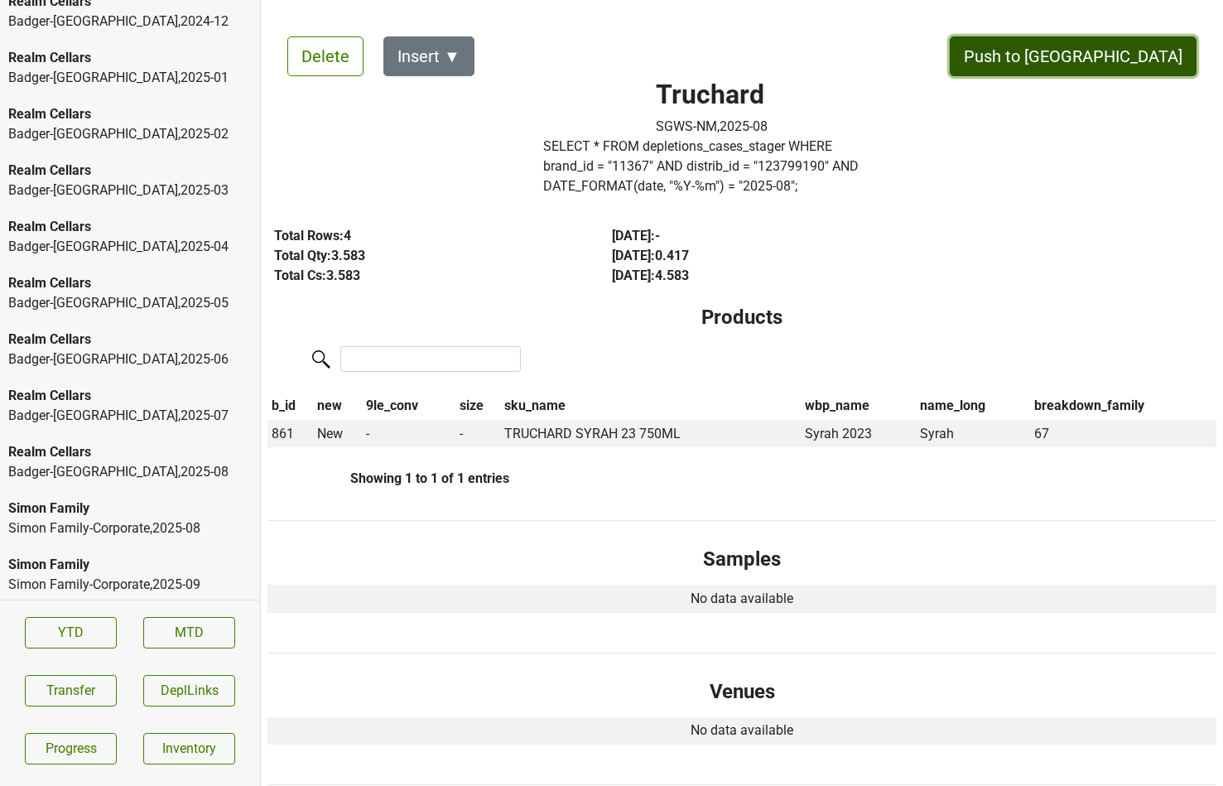
click at [1125, 55] on button "Push to [GEOGRAPHIC_DATA]" at bounding box center [1072, 56] width 247 height 40
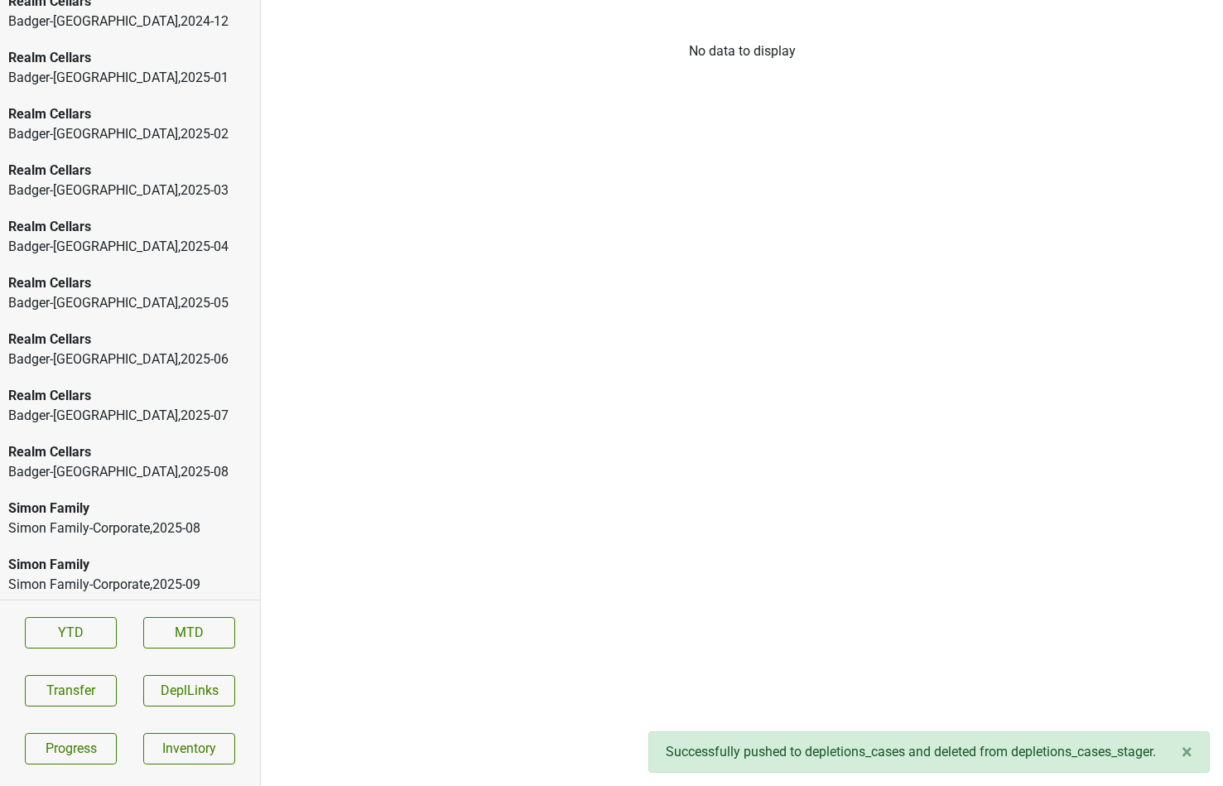
scroll to position [3397, 0]
click at [155, 518] on div "Badger-[GEOGRAPHIC_DATA] , 2025 - 08" at bounding box center [129, 528] width 243 height 20
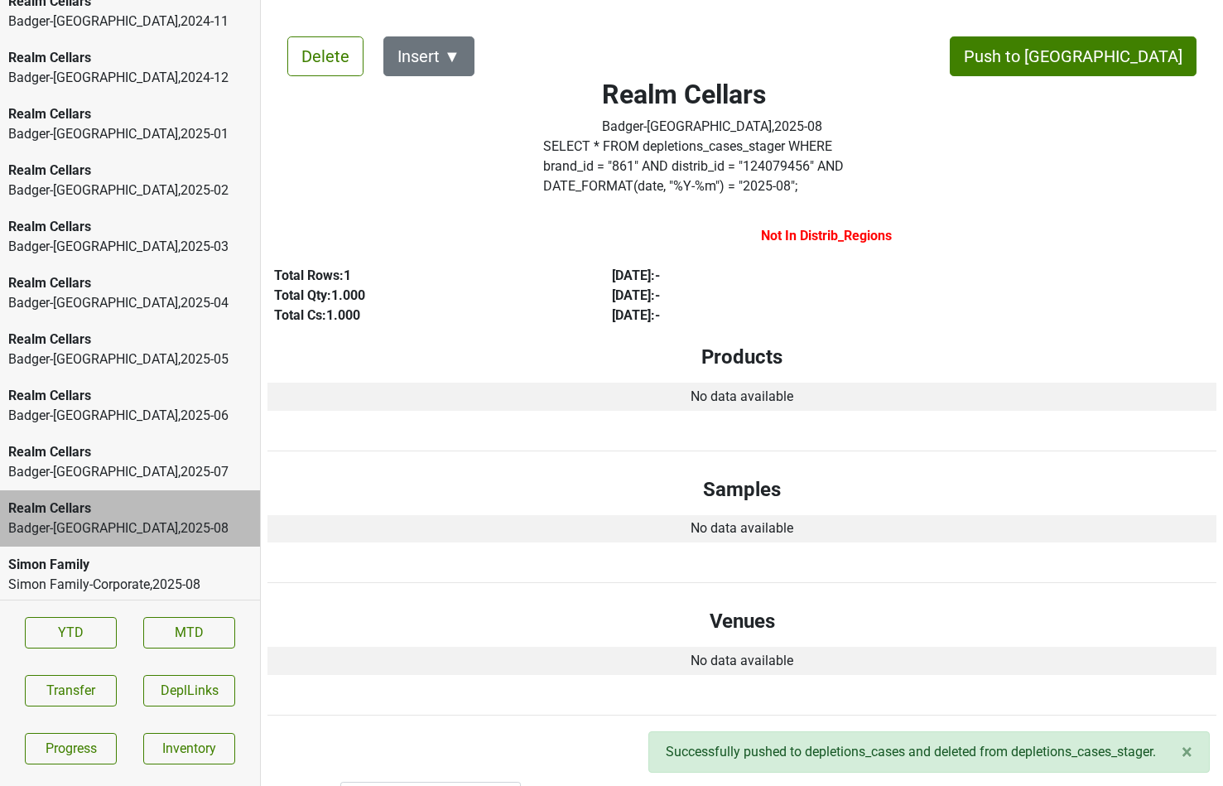
click at [96, 377] on div "Realm Cellars Badger-[GEOGRAPHIC_DATA] , 2025 - 06" at bounding box center [130, 405] width 260 height 56
